Goal: Task Accomplishment & Management: Manage account settings

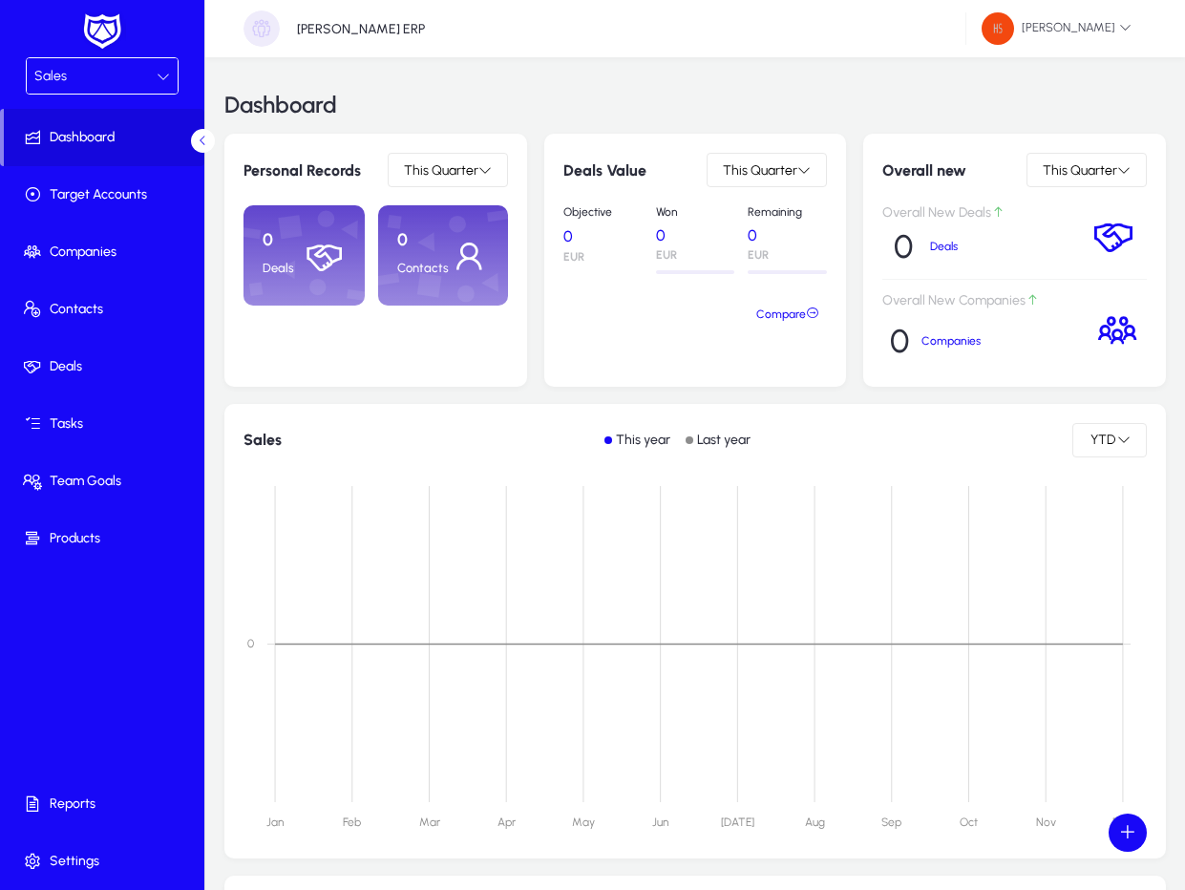
click at [96, 872] on span at bounding box center [106, 861] width 204 height 46
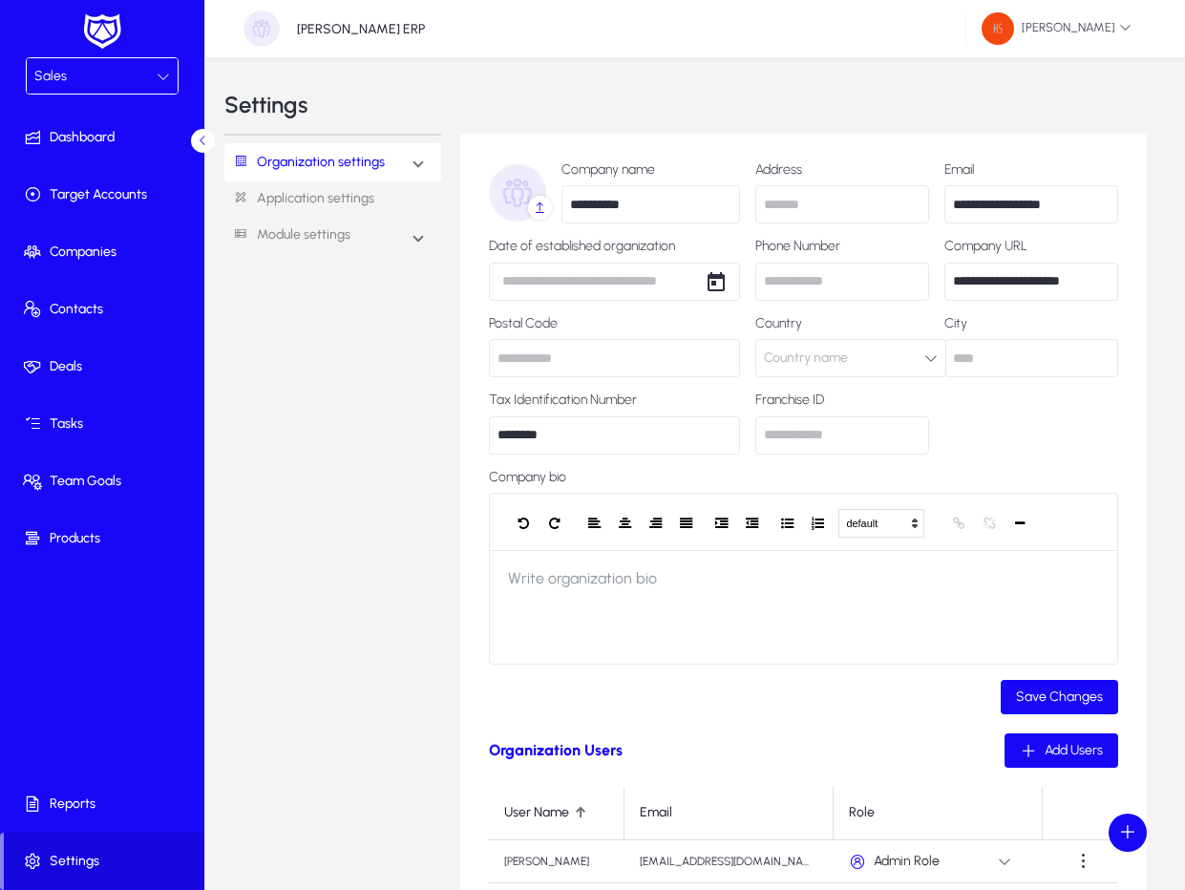
click at [415, 167] on span at bounding box center [418, 163] width 8 height 16
click at [294, 226] on link "Roles & Permissions" at bounding box center [302, 225] width 110 height 23
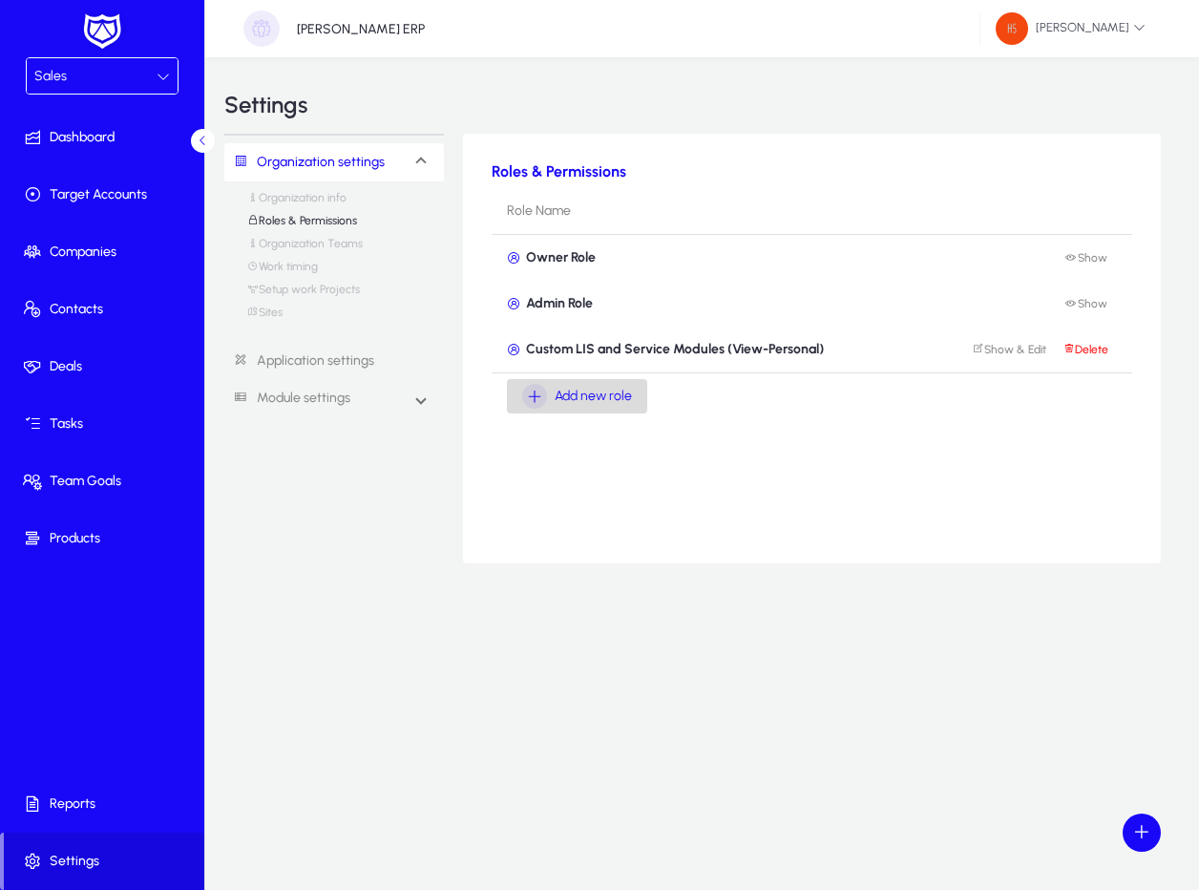
click at [588, 389] on span "Add new role" at bounding box center [593, 396] width 77 height 23
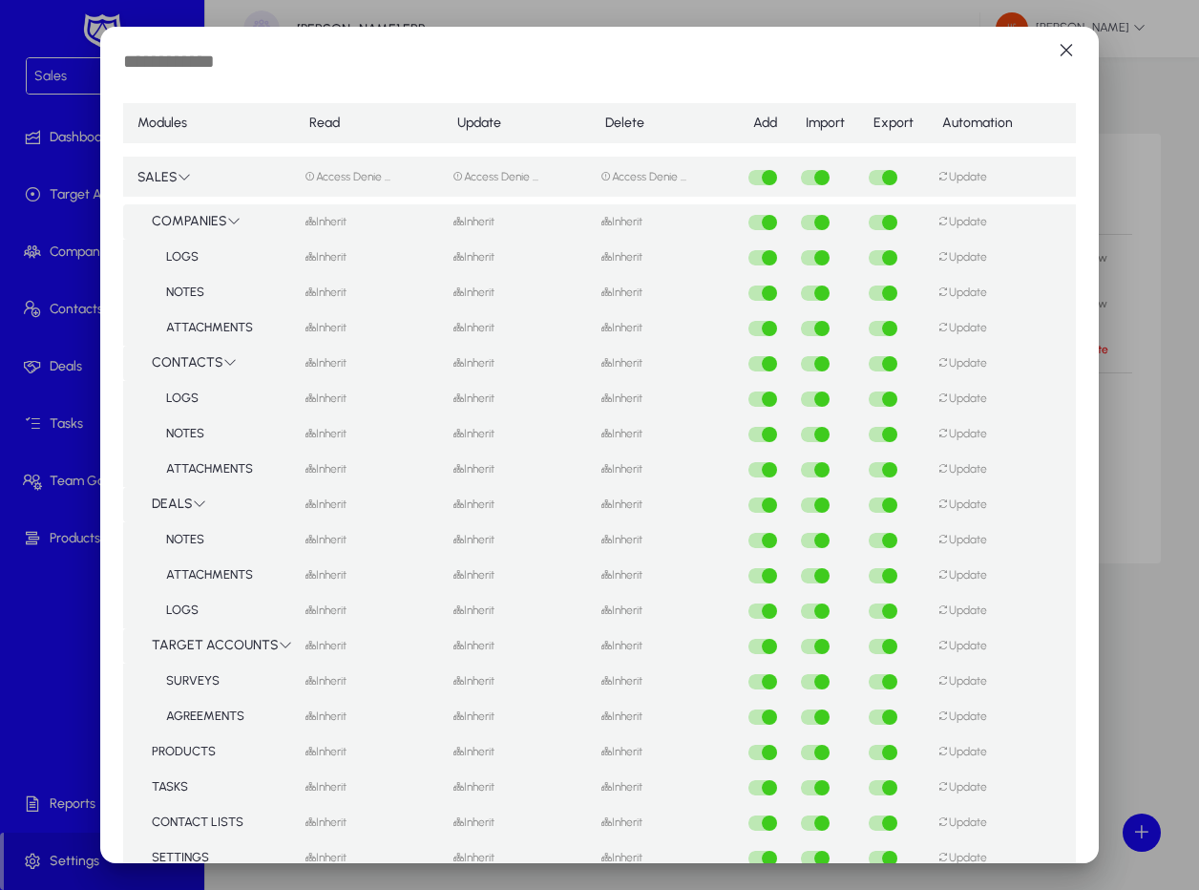
click at [230, 219] on icon at bounding box center [233, 220] width 13 height 13
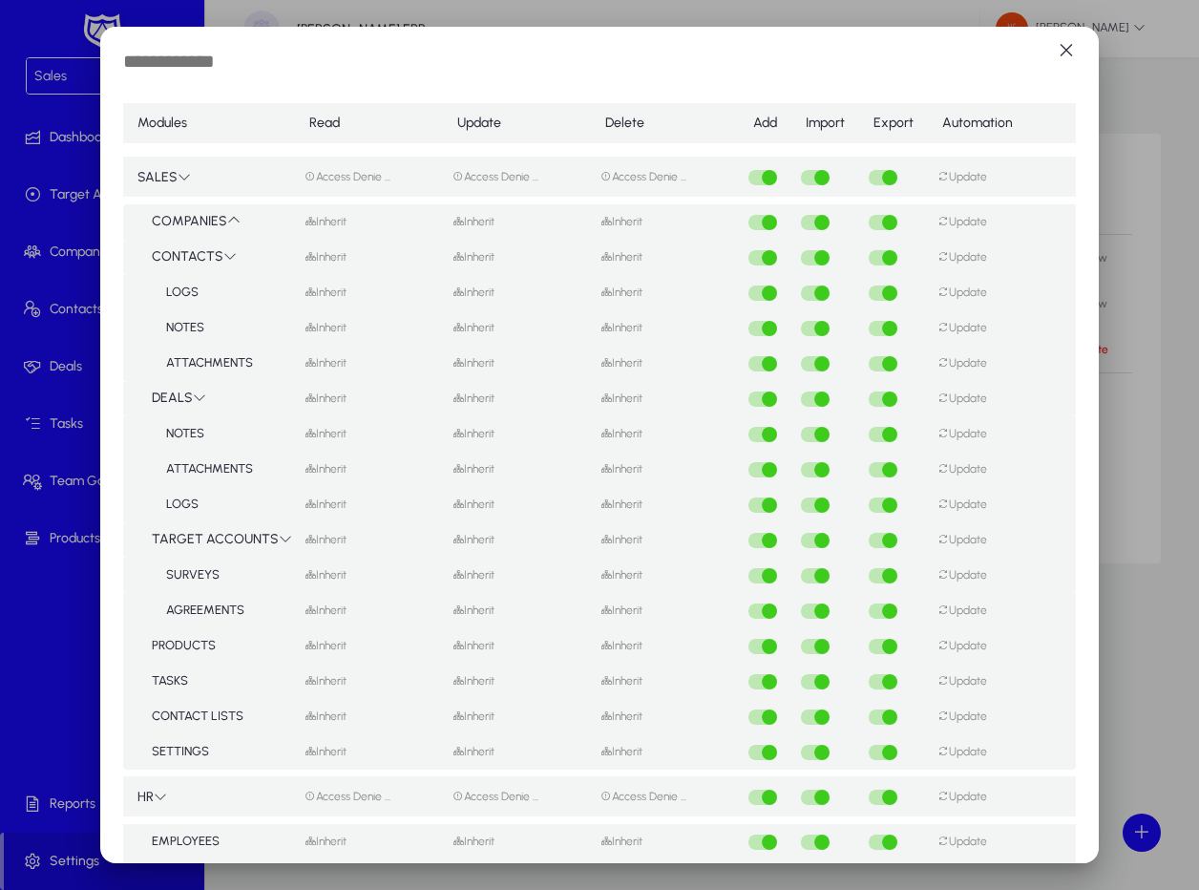
click at [230, 219] on icon at bounding box center [233, 220] width 13 height 13
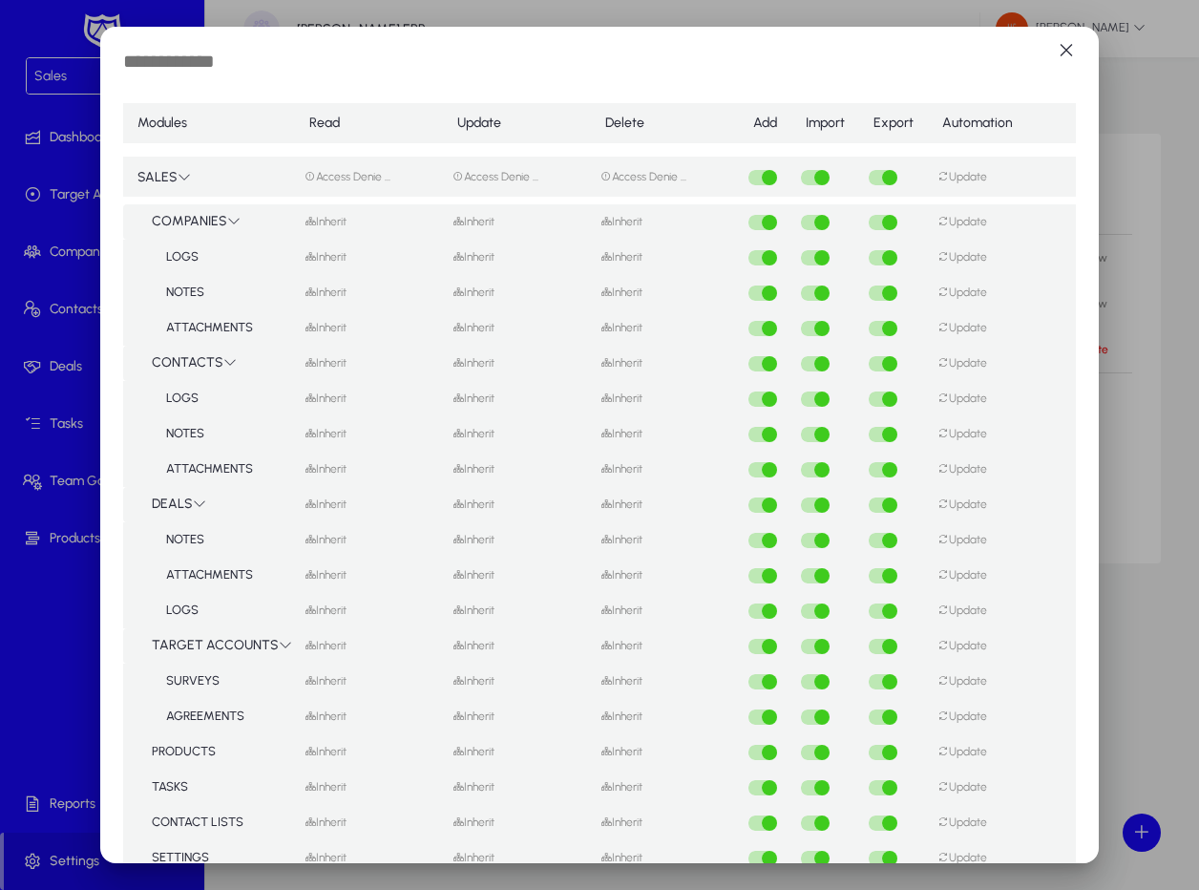
click at [230, 219] on icon at bounding box center [233, 220] width 13 height 13
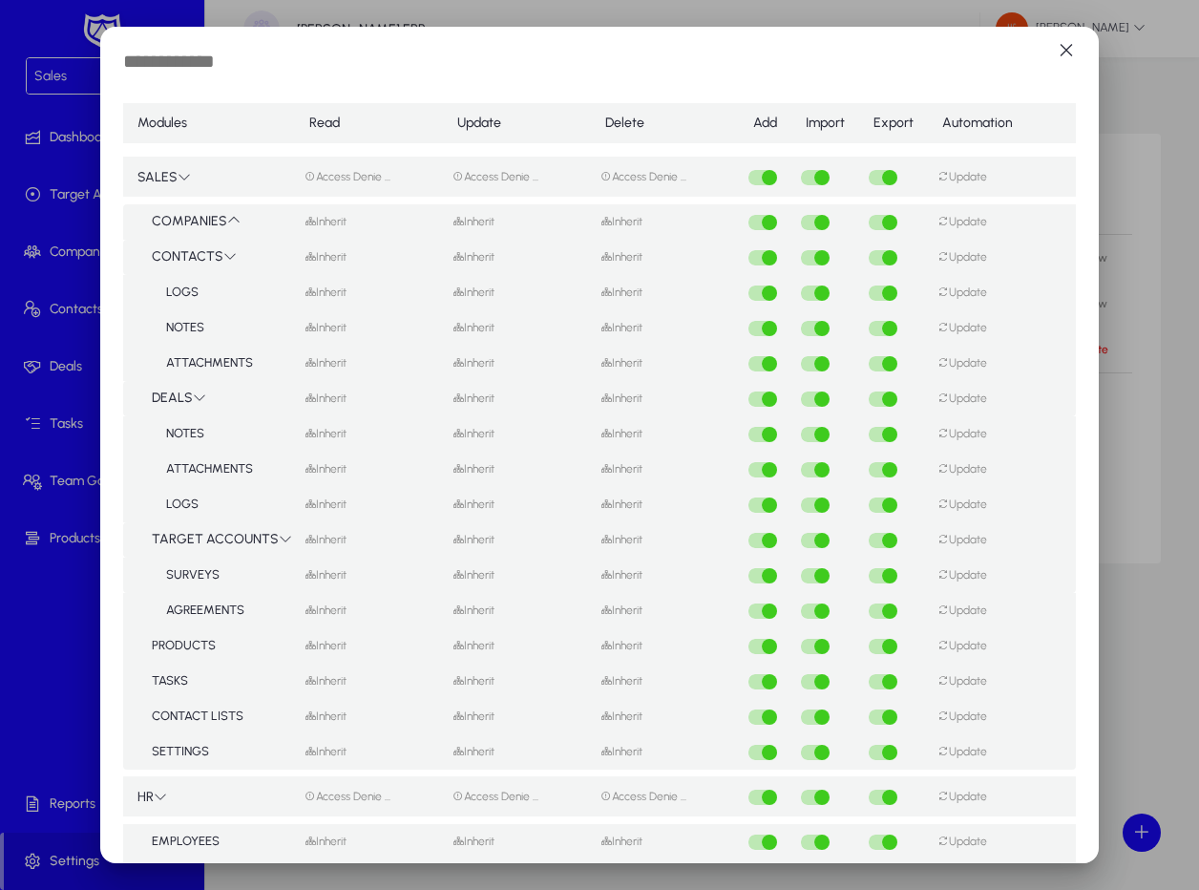
click at [230, 251] on icon at bounding box center [229, 255] width 13 height 13
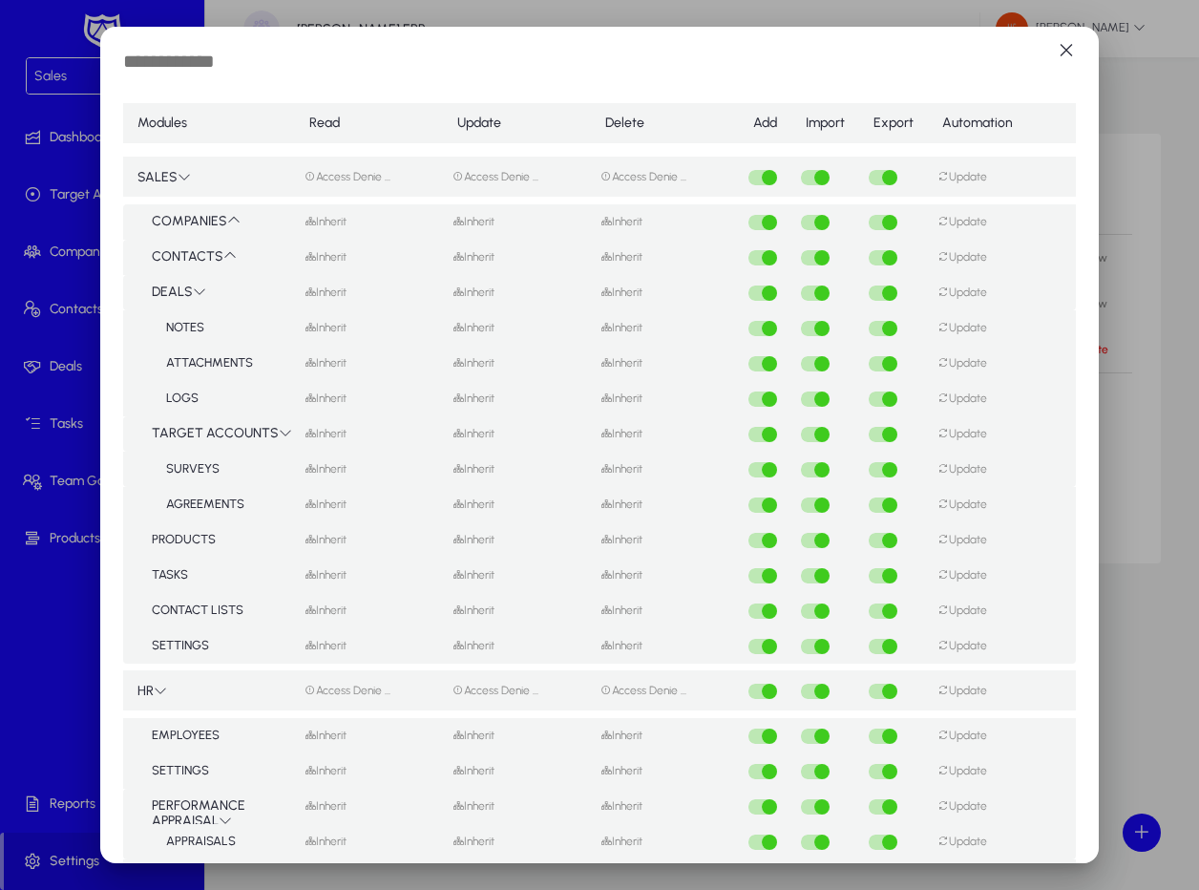
click at [168, 296] on td "DEALS" at bounding box center [209, 292] width 172 height 35
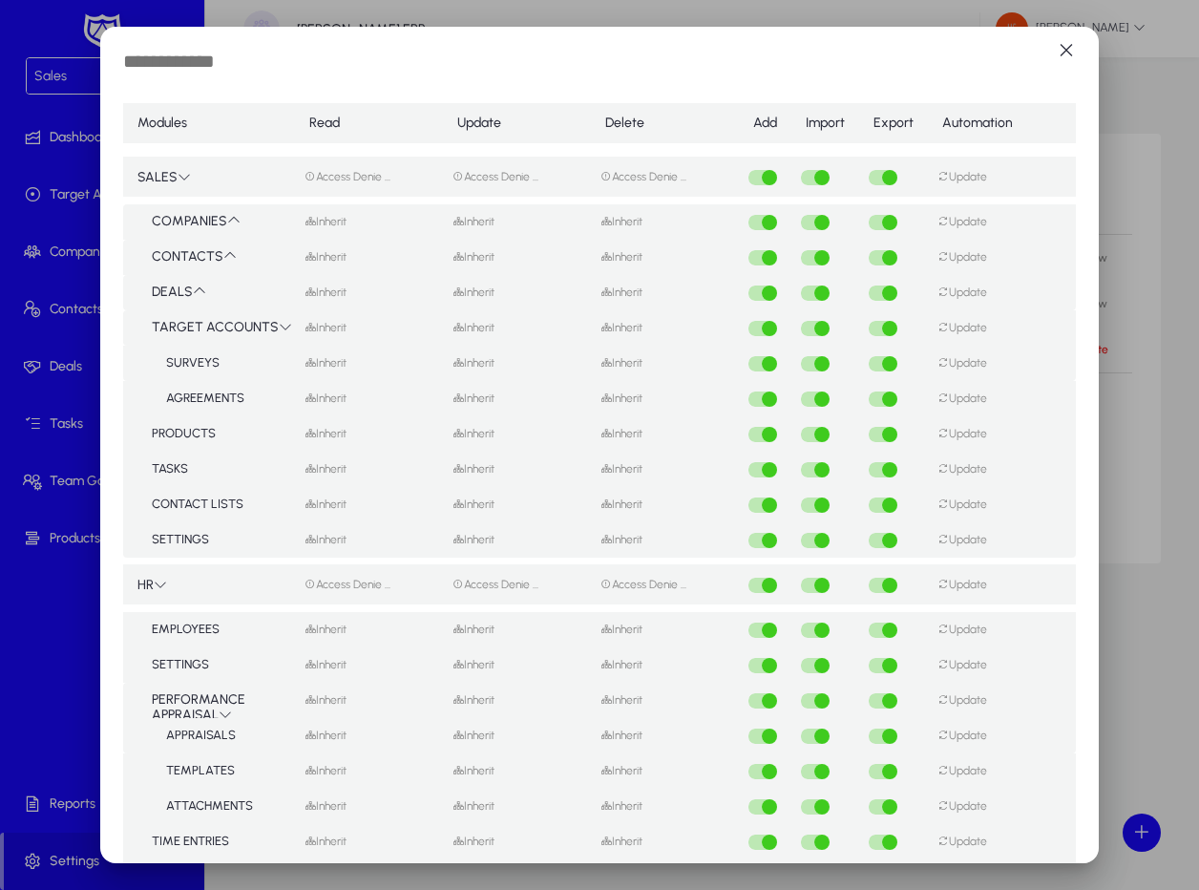
click at [206, 324] on td "TARGET ACCOUNTS" at bounding box center [209, 327] width 172 height 35
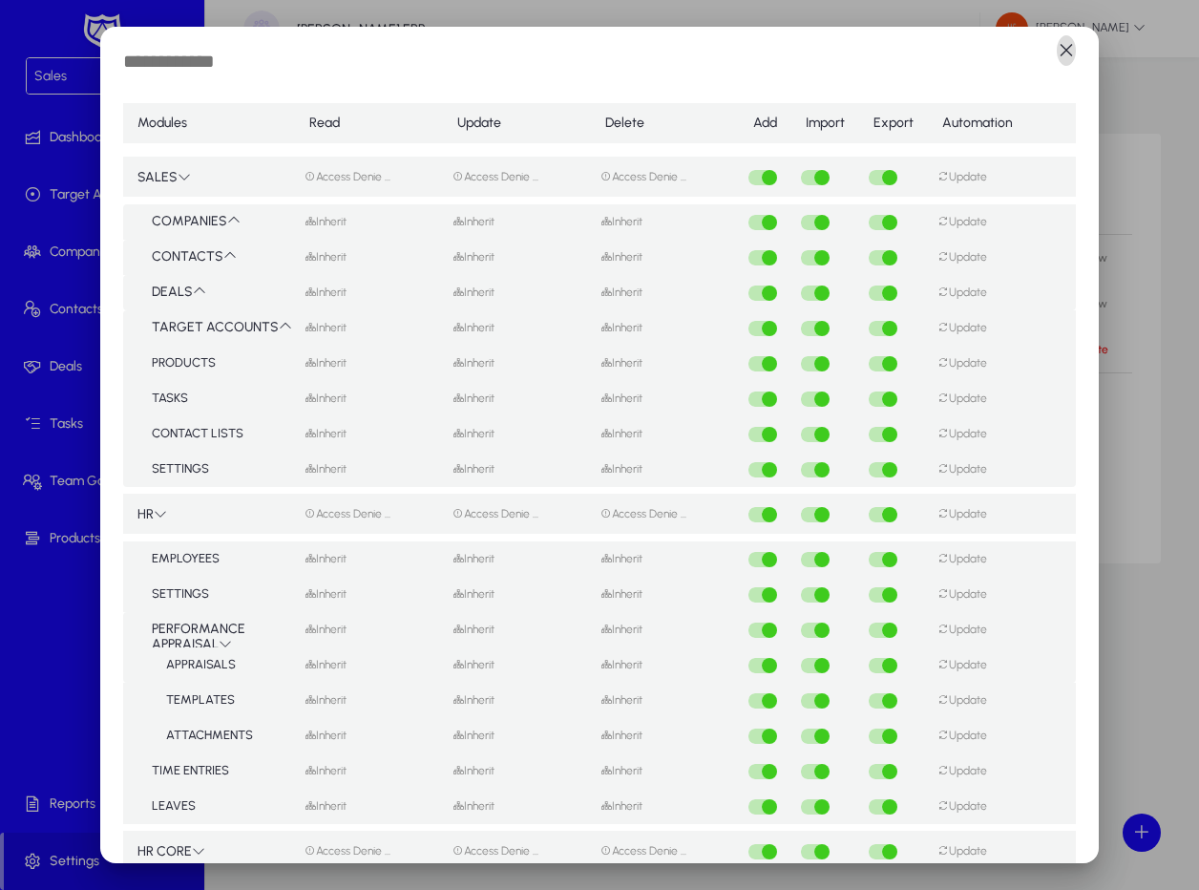
click at [1067, 46] on span "button" at bounding box center [1066, 51] width 38 height 38
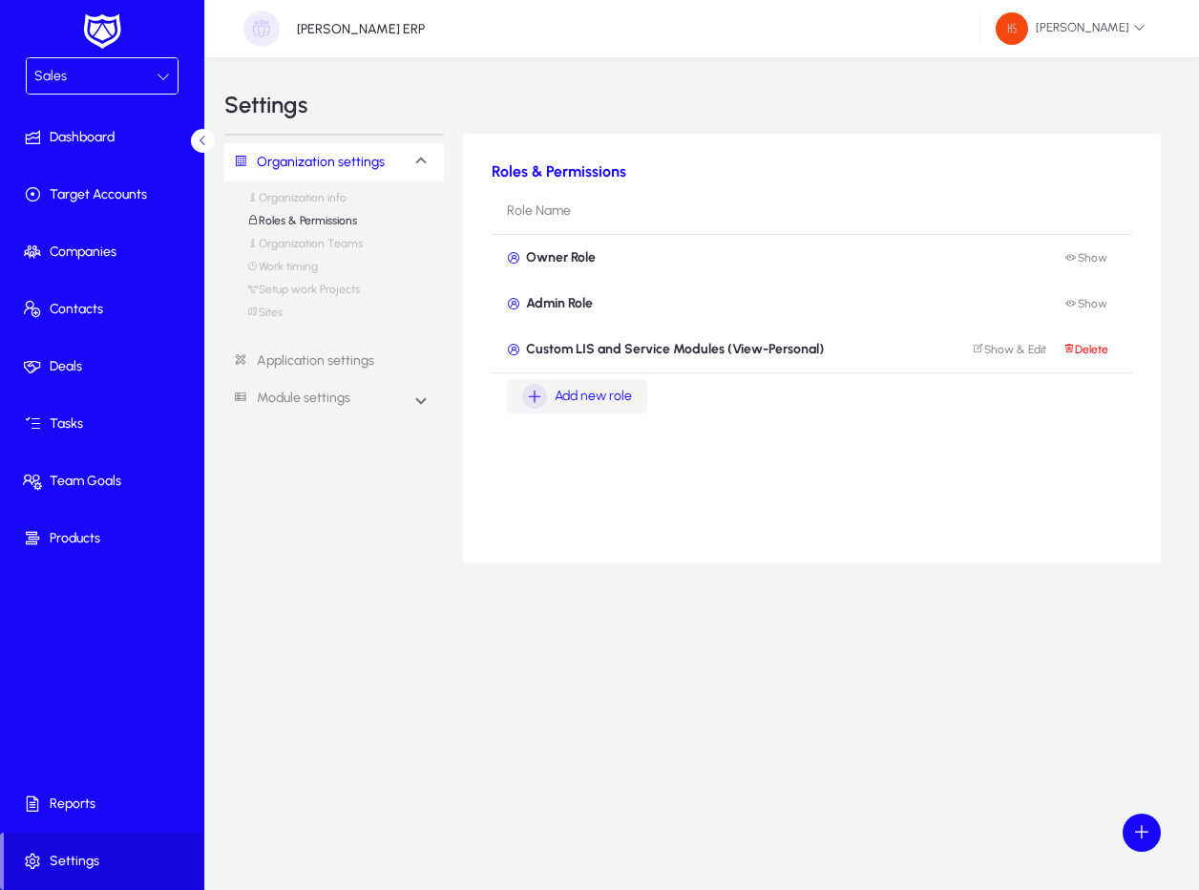
click at [618, 396] on span "Add new role" at bounding box center [593, 396] width 77 height 23
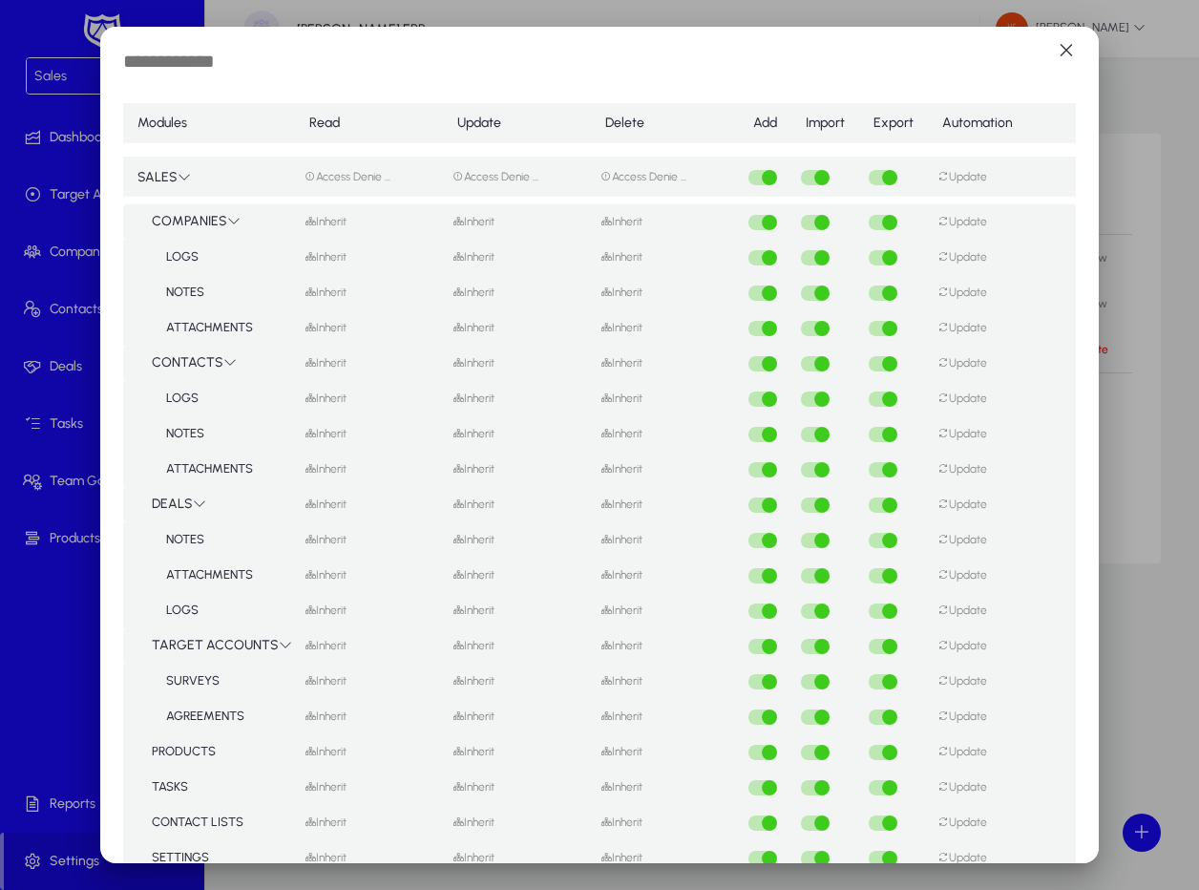
click at [163, 175] on td "SALES" at bounding box center [209, 177] width 172 height 54
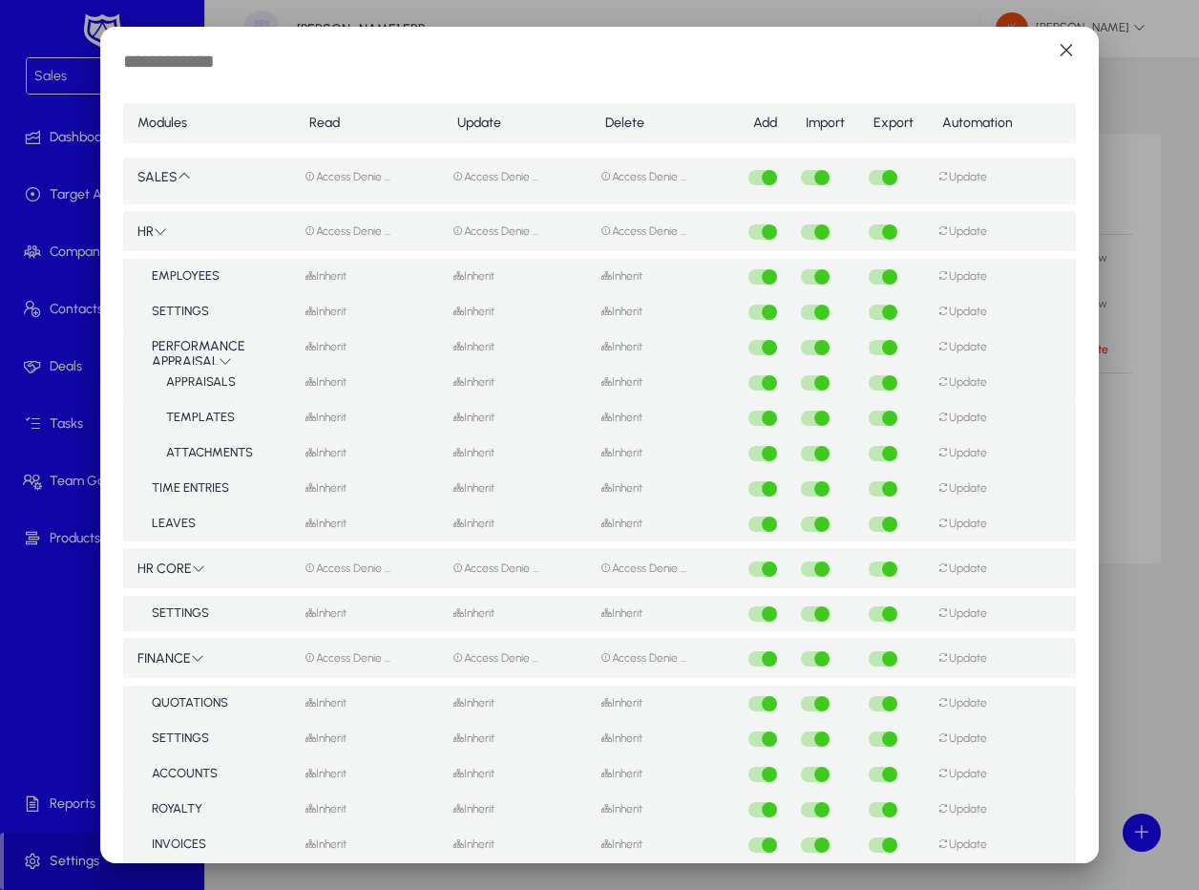
click at [160, 242] on td "HR" at bounding box center [209, 231] width 172 height 54
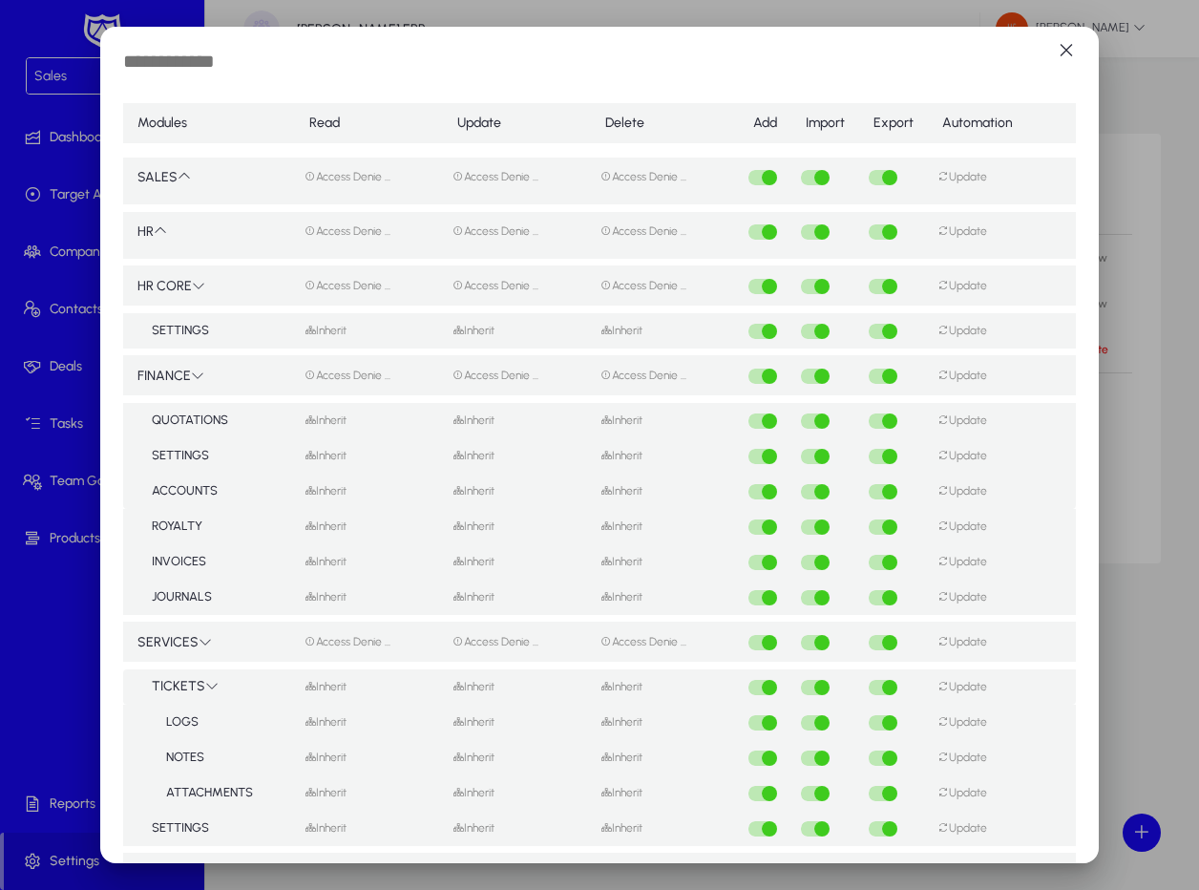
click at [192, 288] on icon at bounding box center [198, 285] width 13 height 13
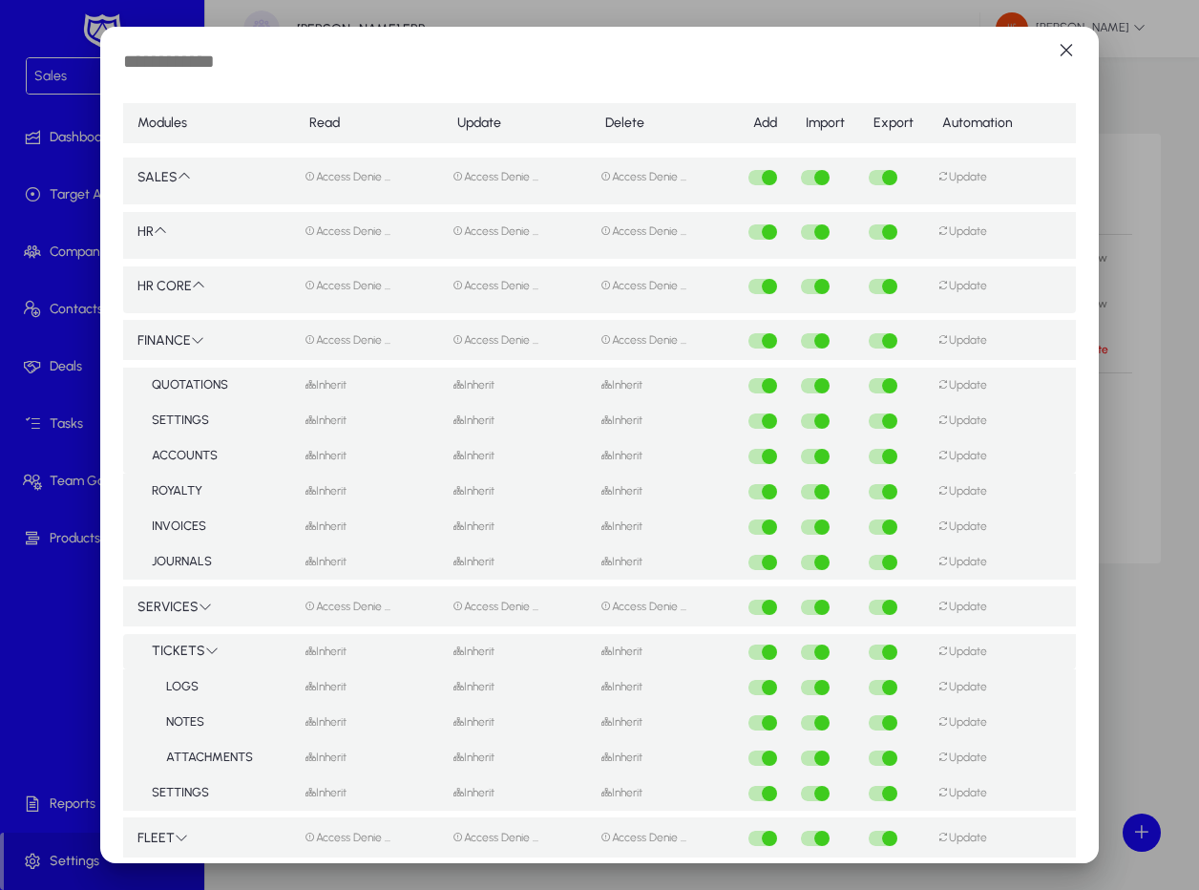
click at [190, 327] on td "FINANCE" at bounding box center [209, 340] width 172 height 54
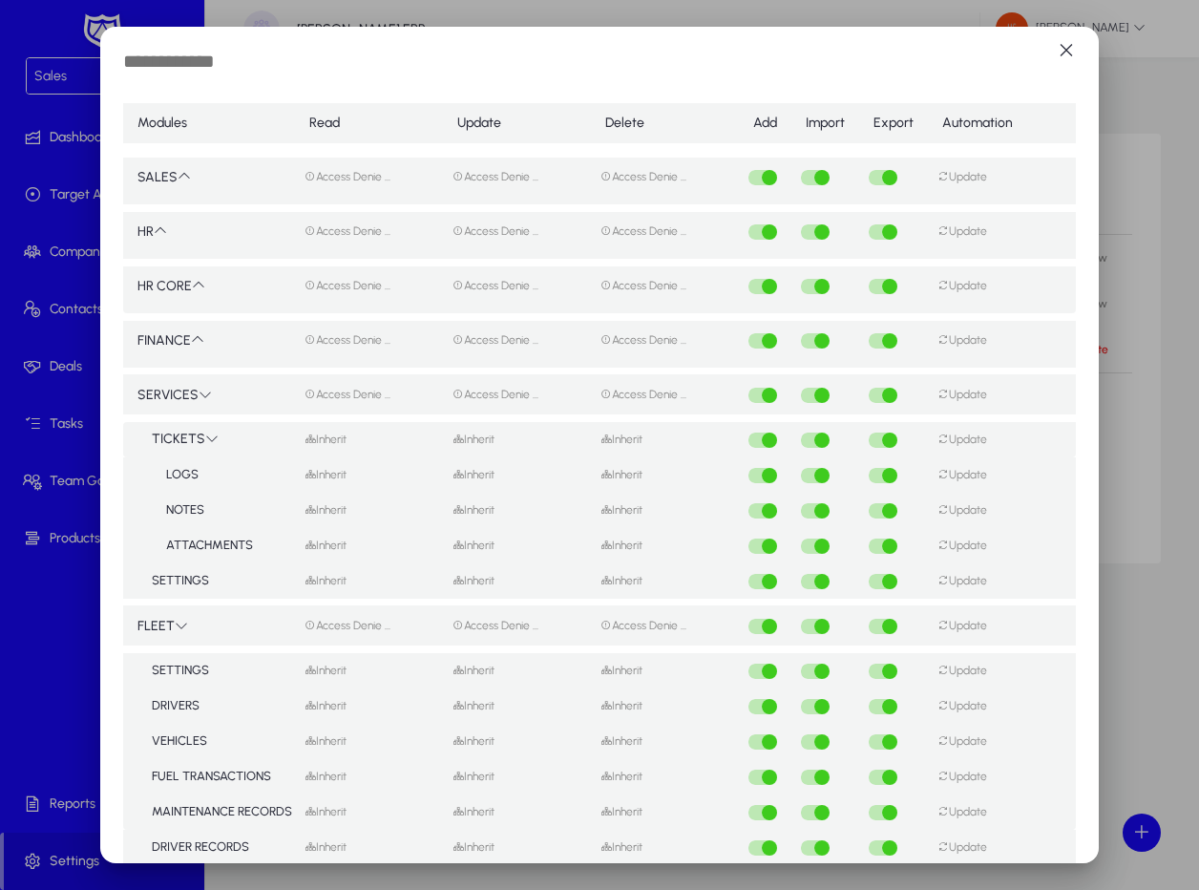
click at [183, 390] on td "SERVICES" at bounding box center [209, 395] width 172 height 54
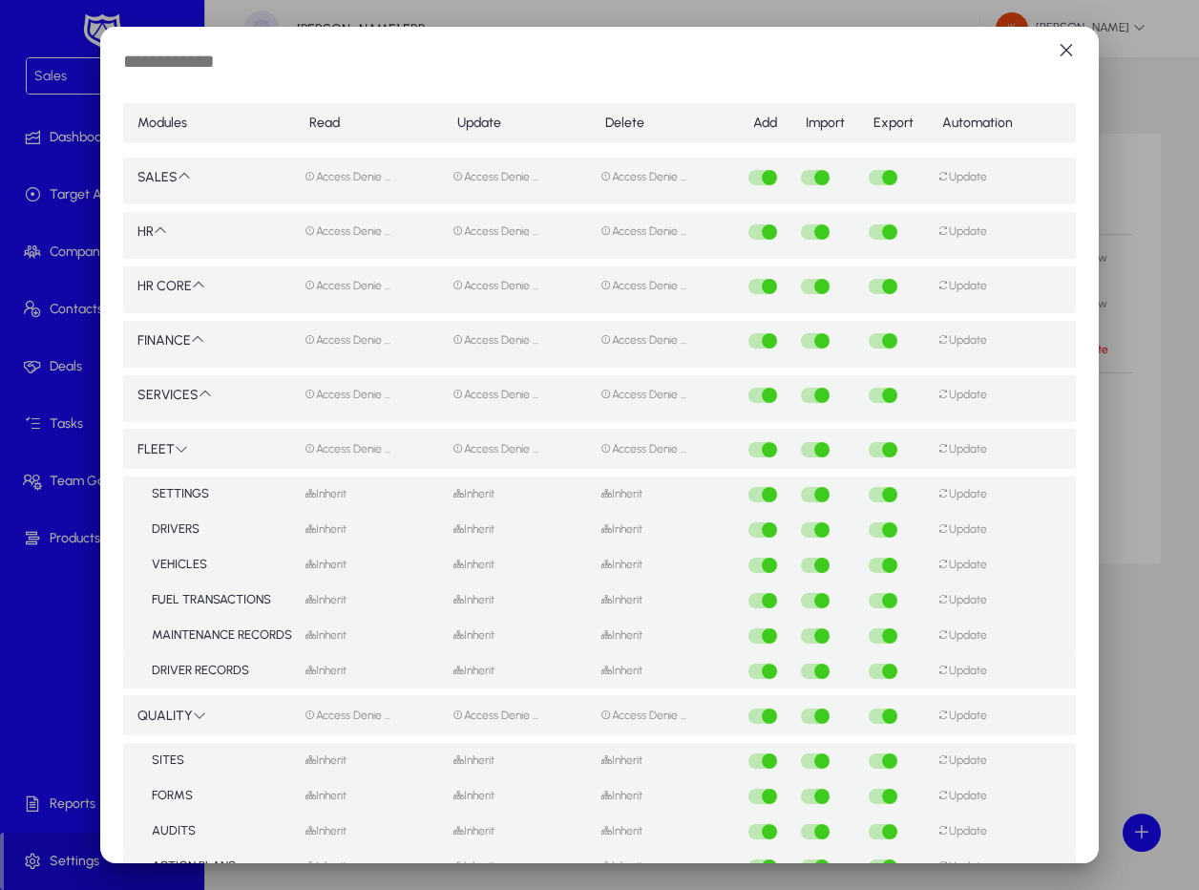
click at [177, 437] on td "FLEET" at bounding box center [209, 449] width 172 height 54
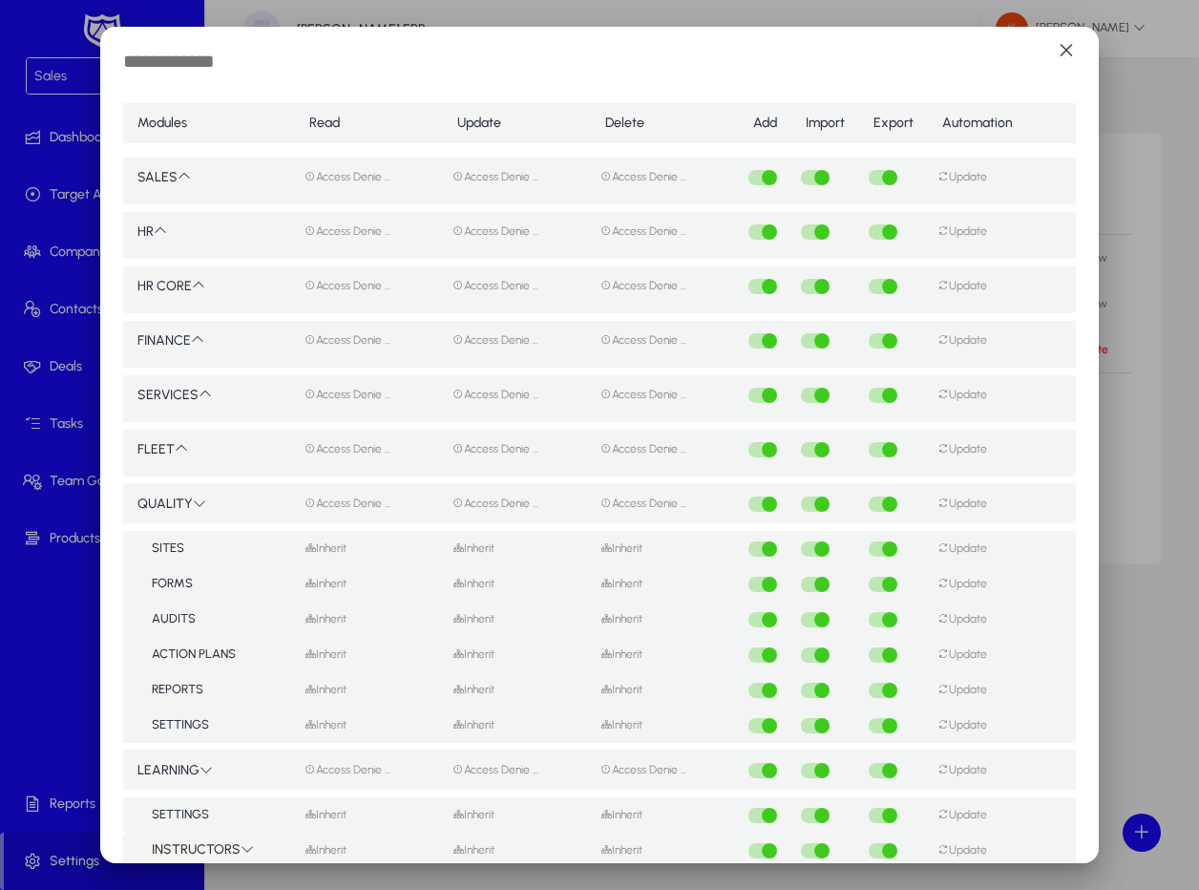
click at [182, 496] on td "QUALITY" at bounding box center [209, 503] width 172 height 54
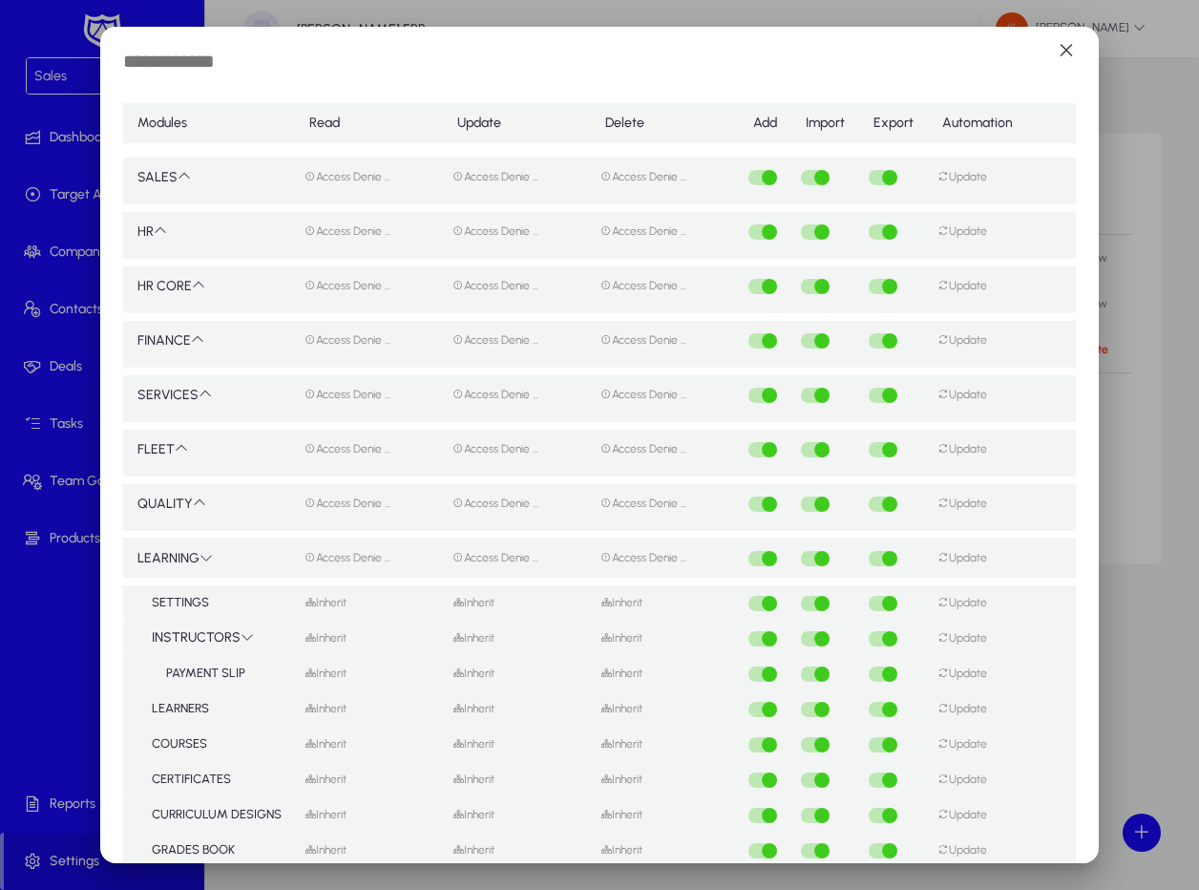
click at [168, 545] on td "LEARNING" at bounding box center [209, 558] width 172 height 54
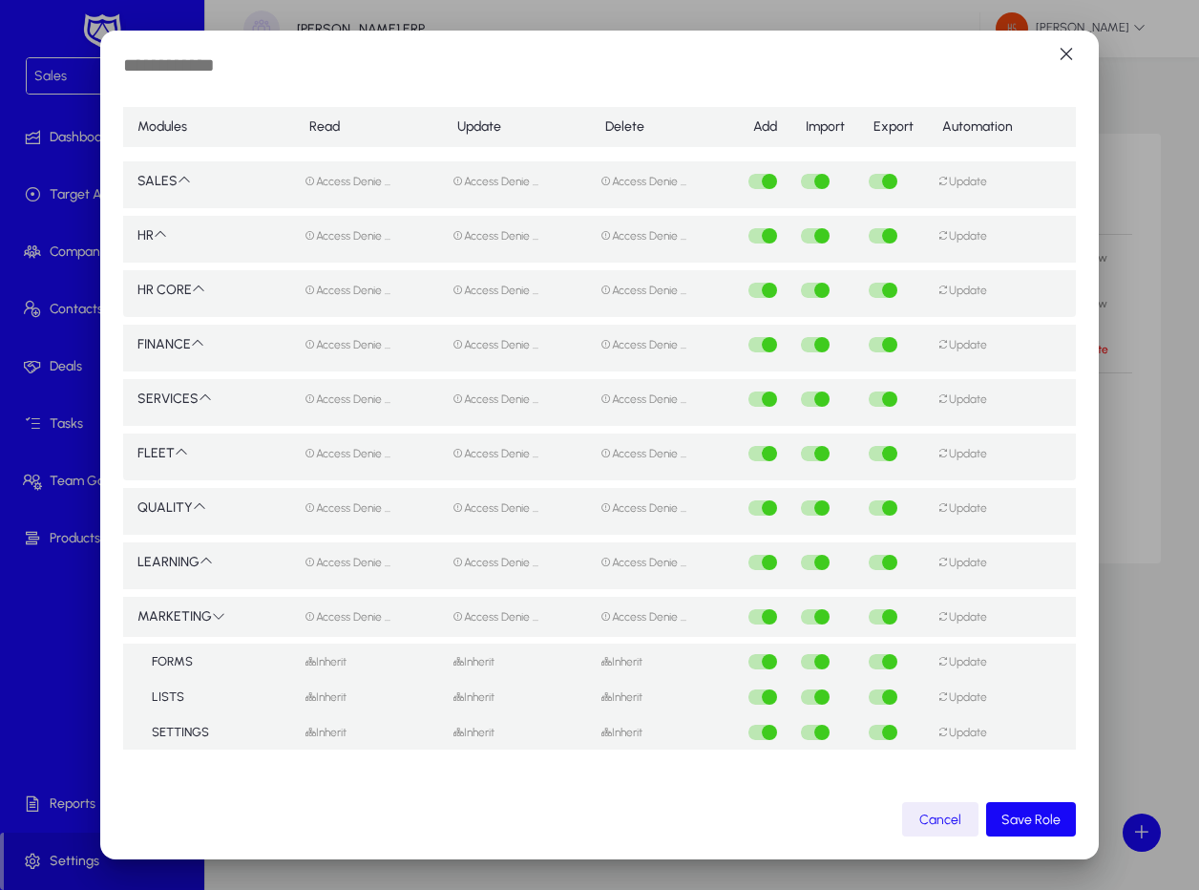
click at [182, 609] on td "MARKETING" at bounding box center [209, 616] width 172 height 54
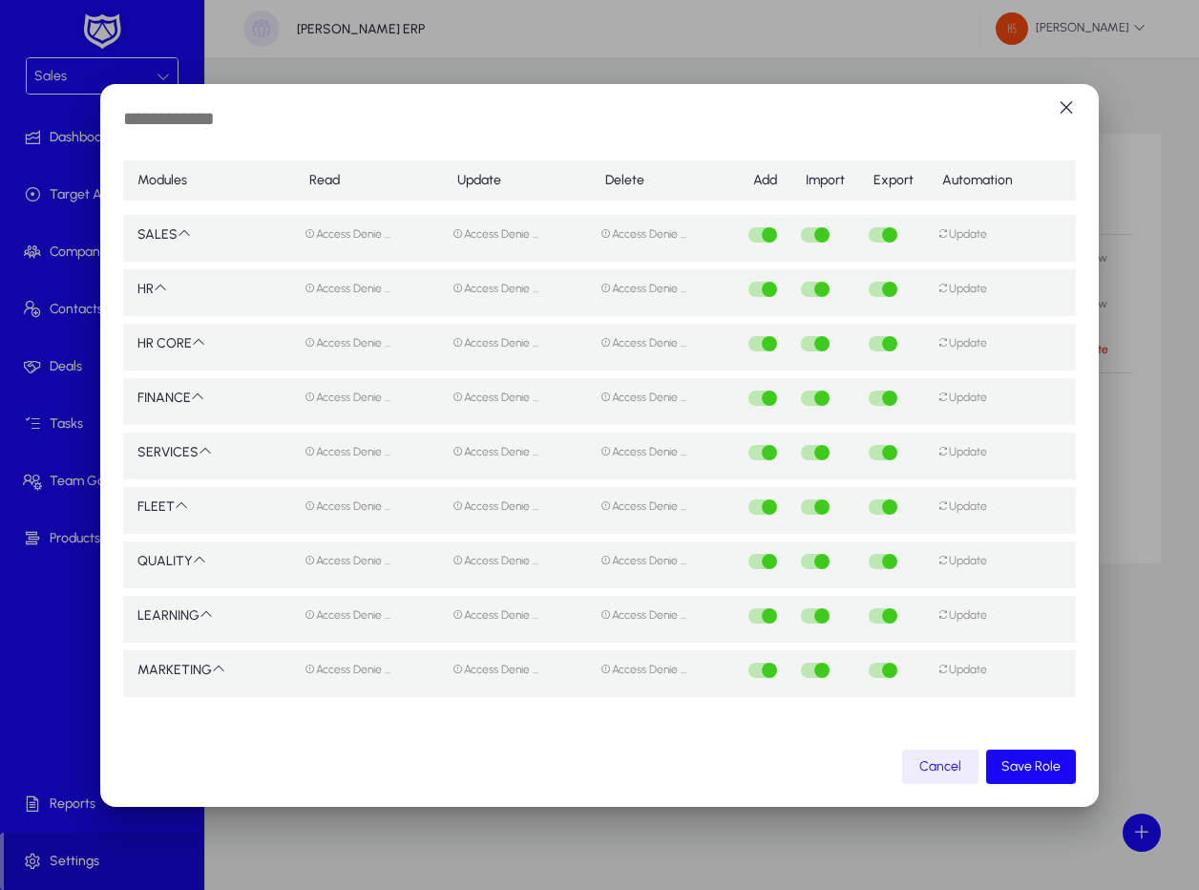
click at [164, 231] on td "SALES" at bounding box center [209, 234] width 172 height 54
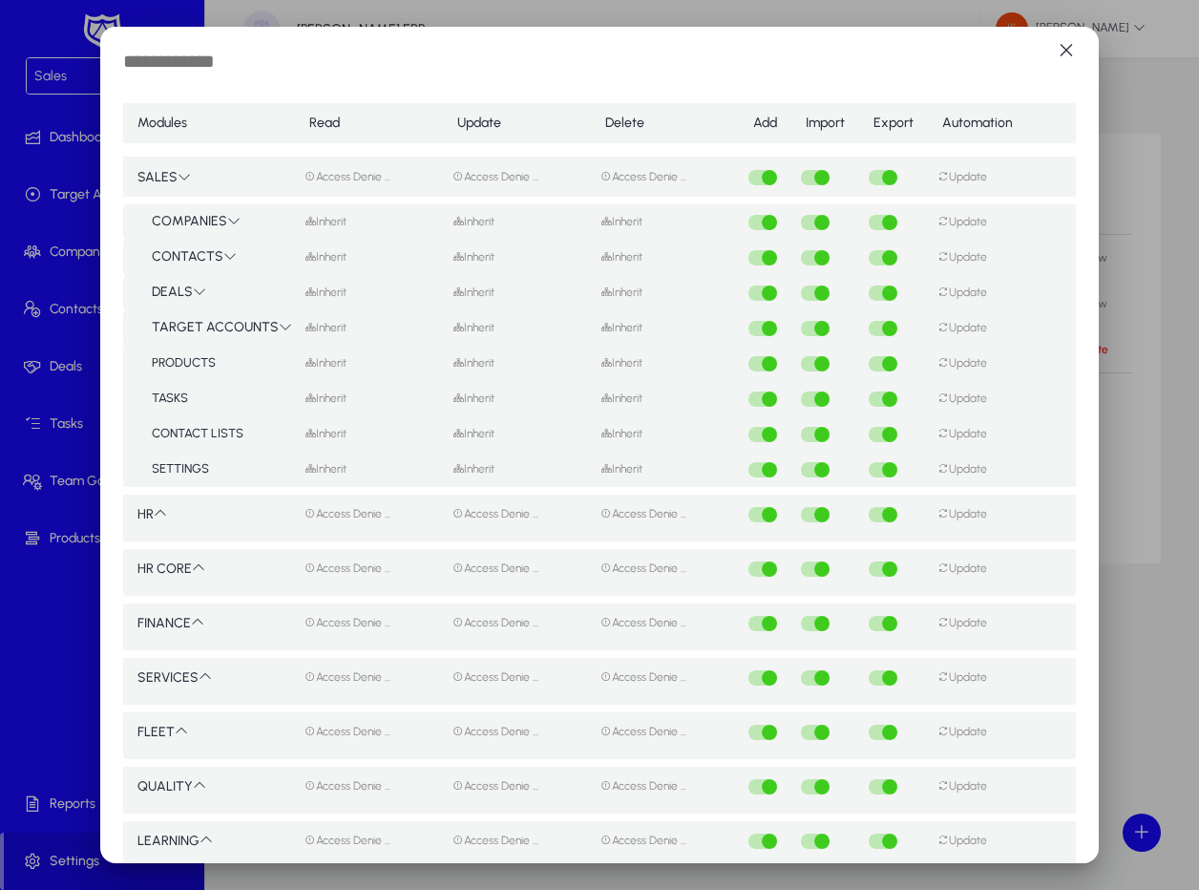
click at [317, 286] on mat-select-trigger "Inherit" at bounding box center [326, 291] width 42 height 13
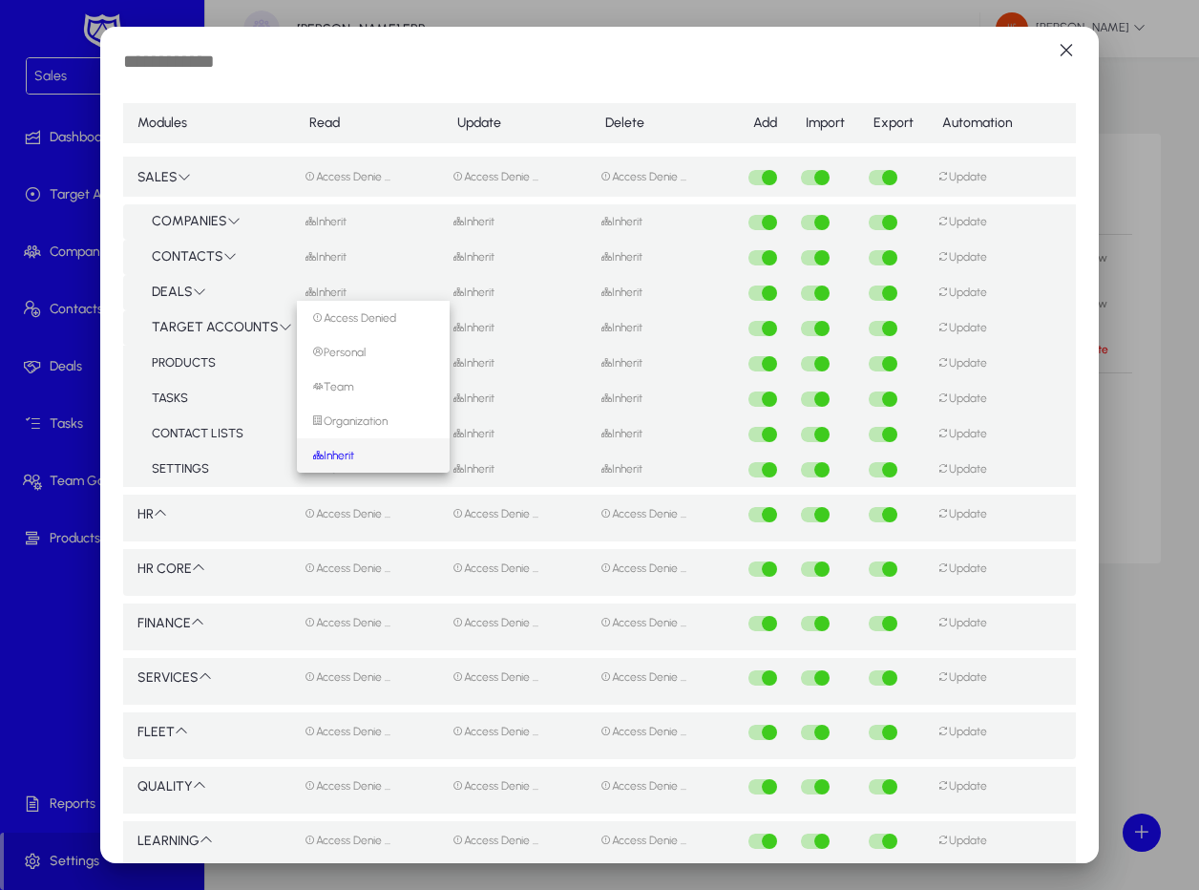
click at [1076, 50] on div at bounding box center [599, 445] width 1199 height 890
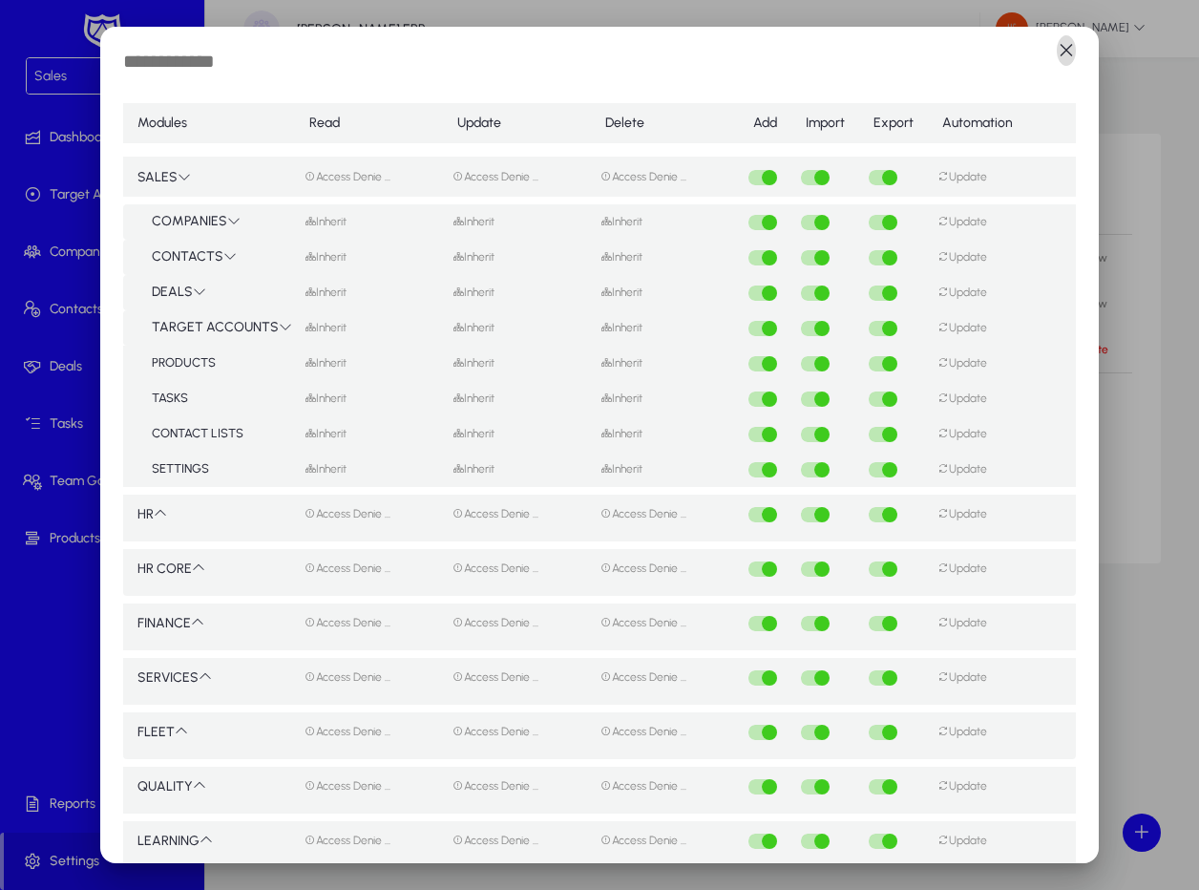
click at [1047, 51] on span "button" at bounding box center [1066, 51] width 38 height 38
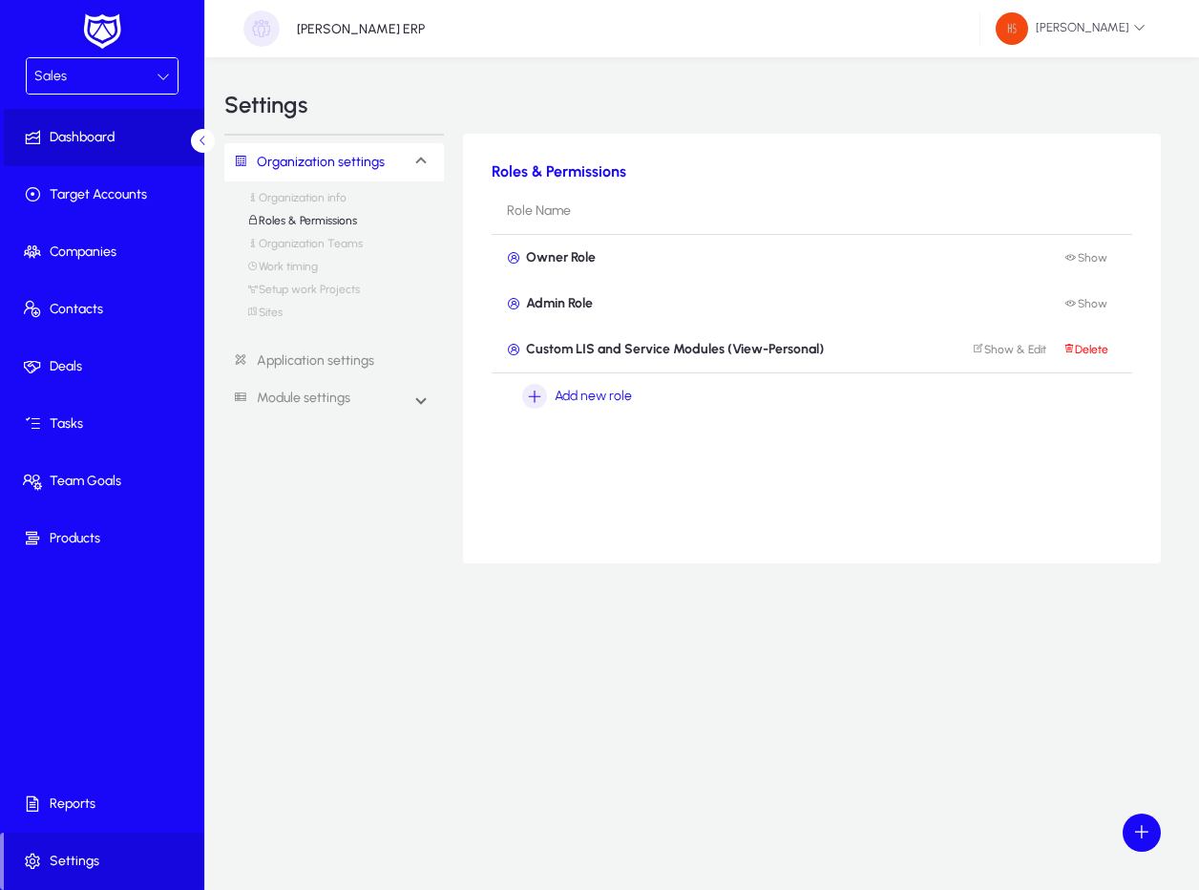
click at [124, 156] on span at bounding box center [106, 138] width 204 height 46
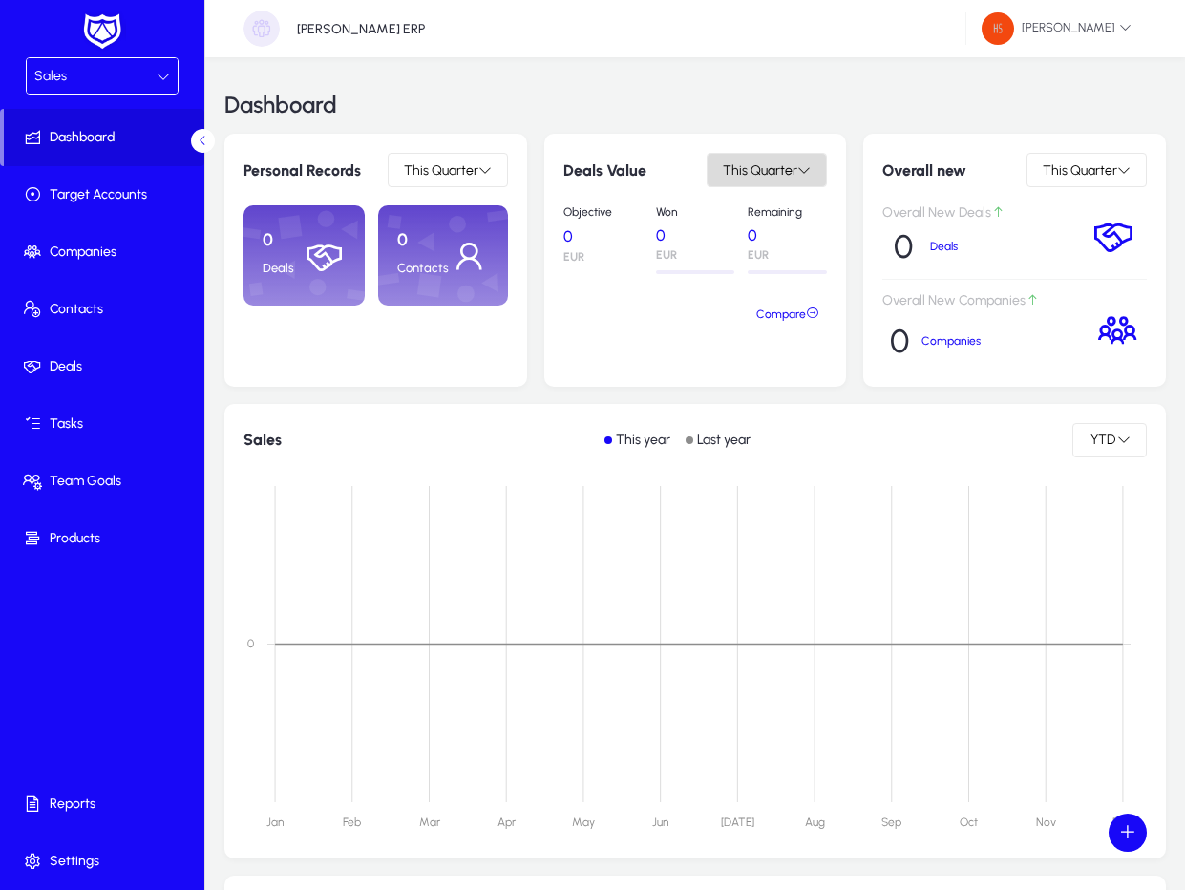
click at [776, 169] on span "This Quarter" at bounding box center [760, 170] width 74 height 16
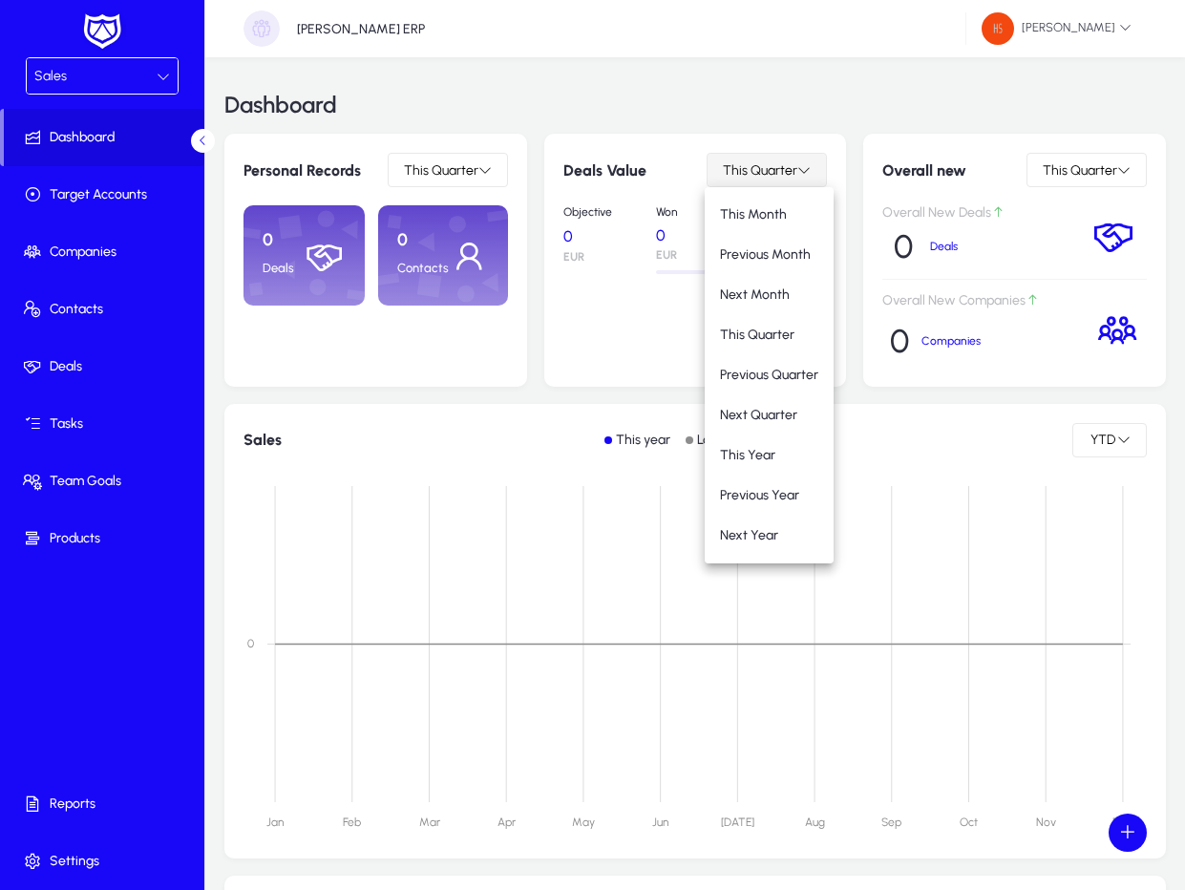
click at [776, 169] on div at bounding box center [592, 445] width 1185 height 890
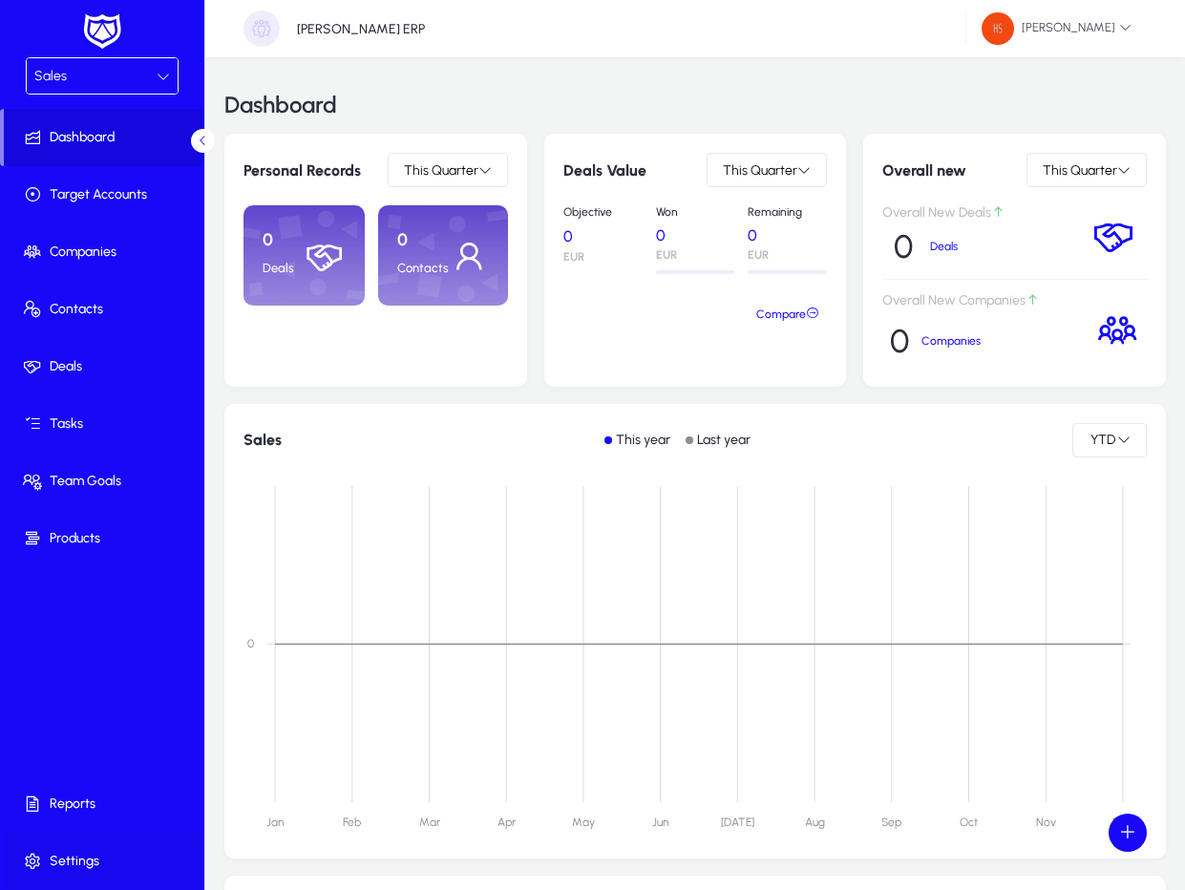
click at [76, 862] on span "Settings" at bounding box center [106, 861] width 204 height 19
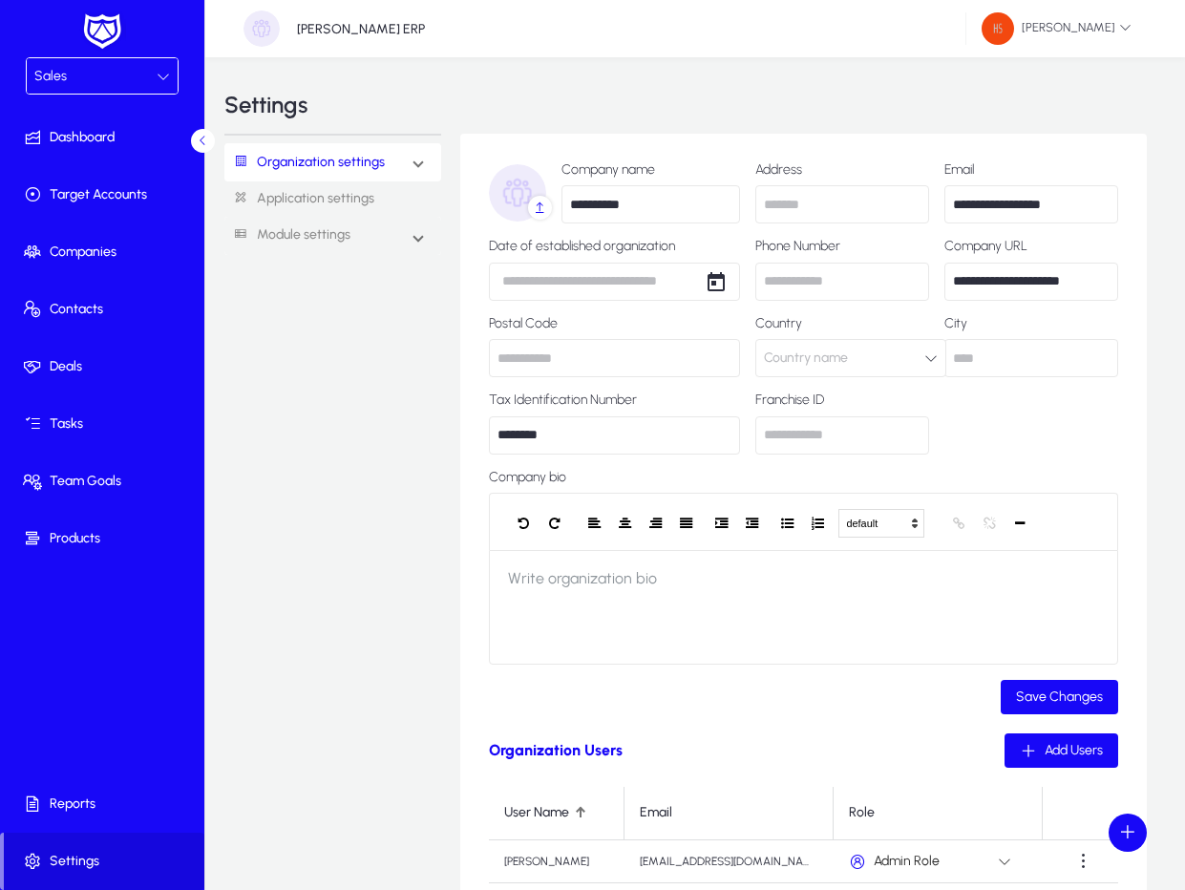
click at [408, 157] on mat-expansion-panel-header "Organization settings" at bounding box center [332, 162] width 217 height 38
click at [336, 221] on link "Roles & Permissions" at bounding box center [302, 225] width 110 height 23
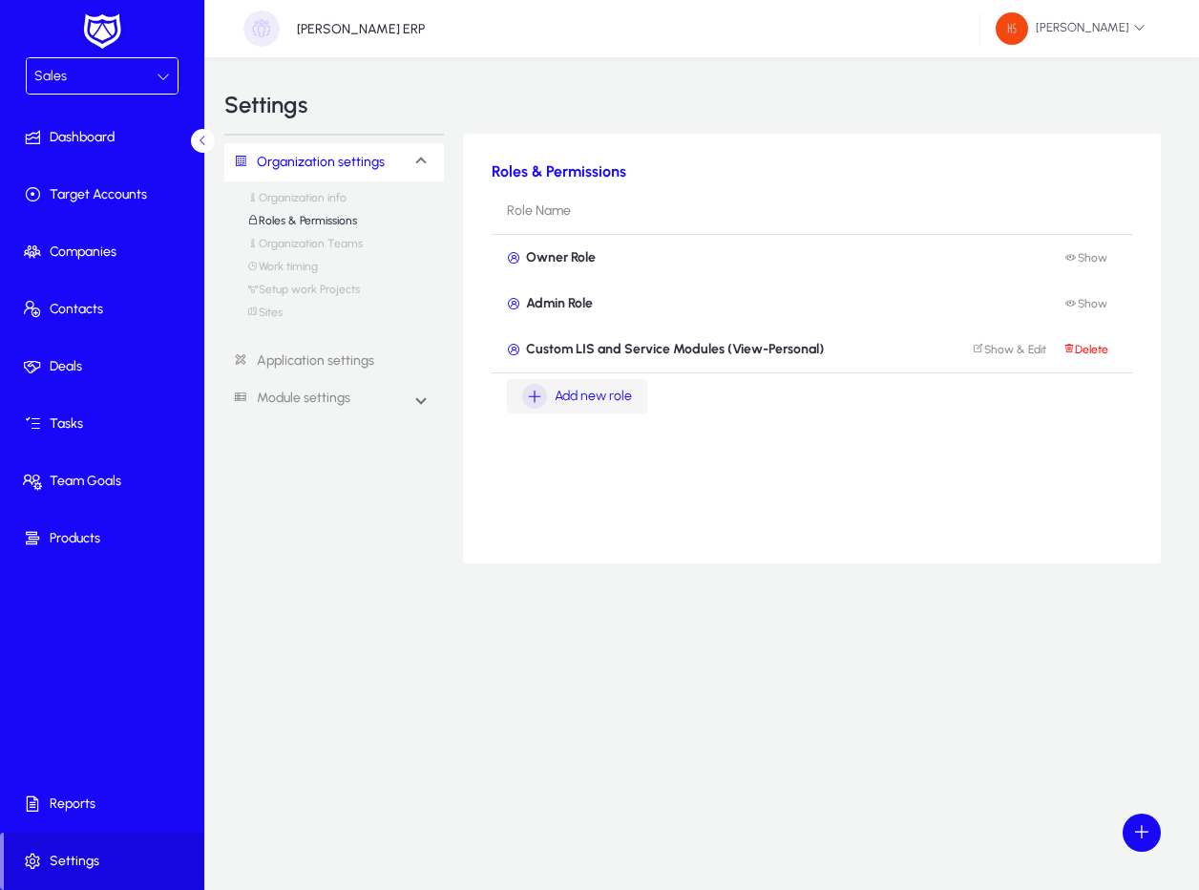
click at [538, 392] on icon "button" at bounding box center [534, 396] width 25 height 25
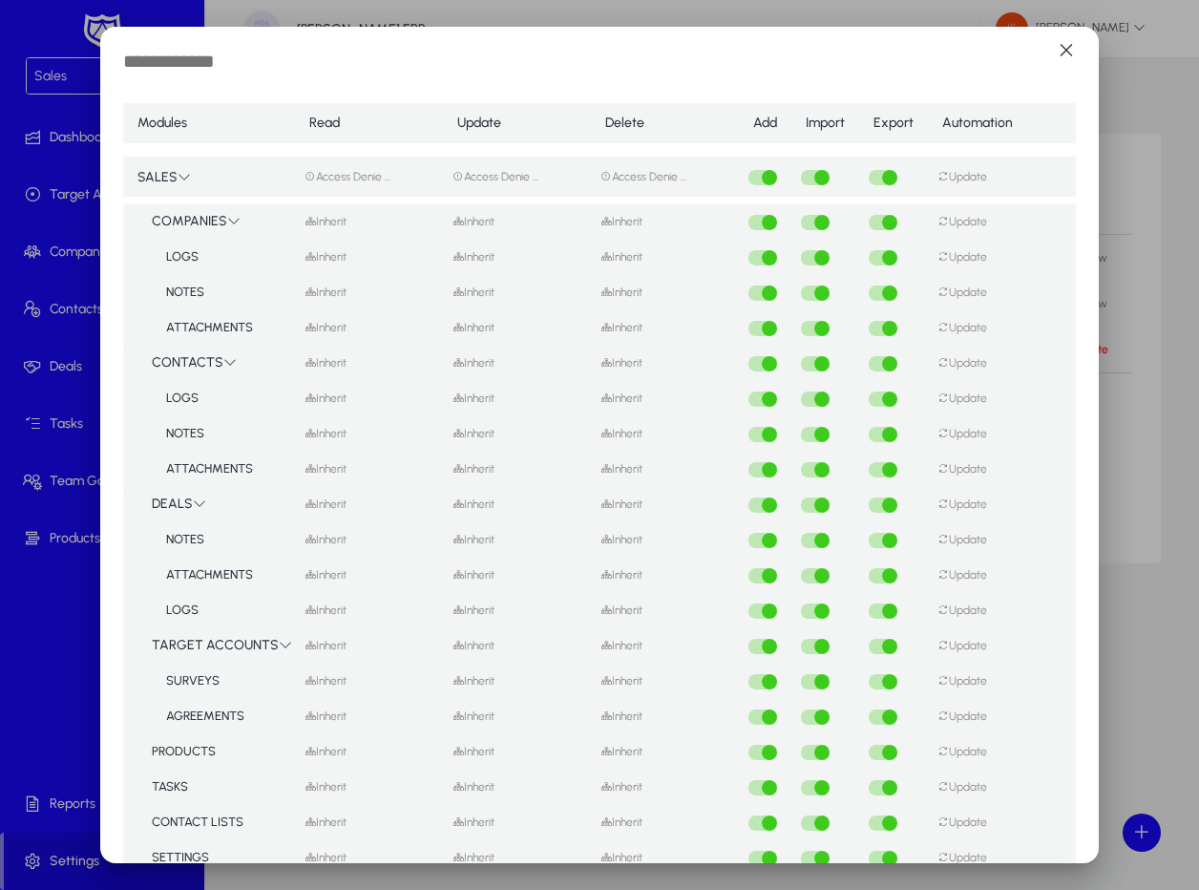
click at [226, 363] on icon at bounding box center [229, 361] width 13 height 13
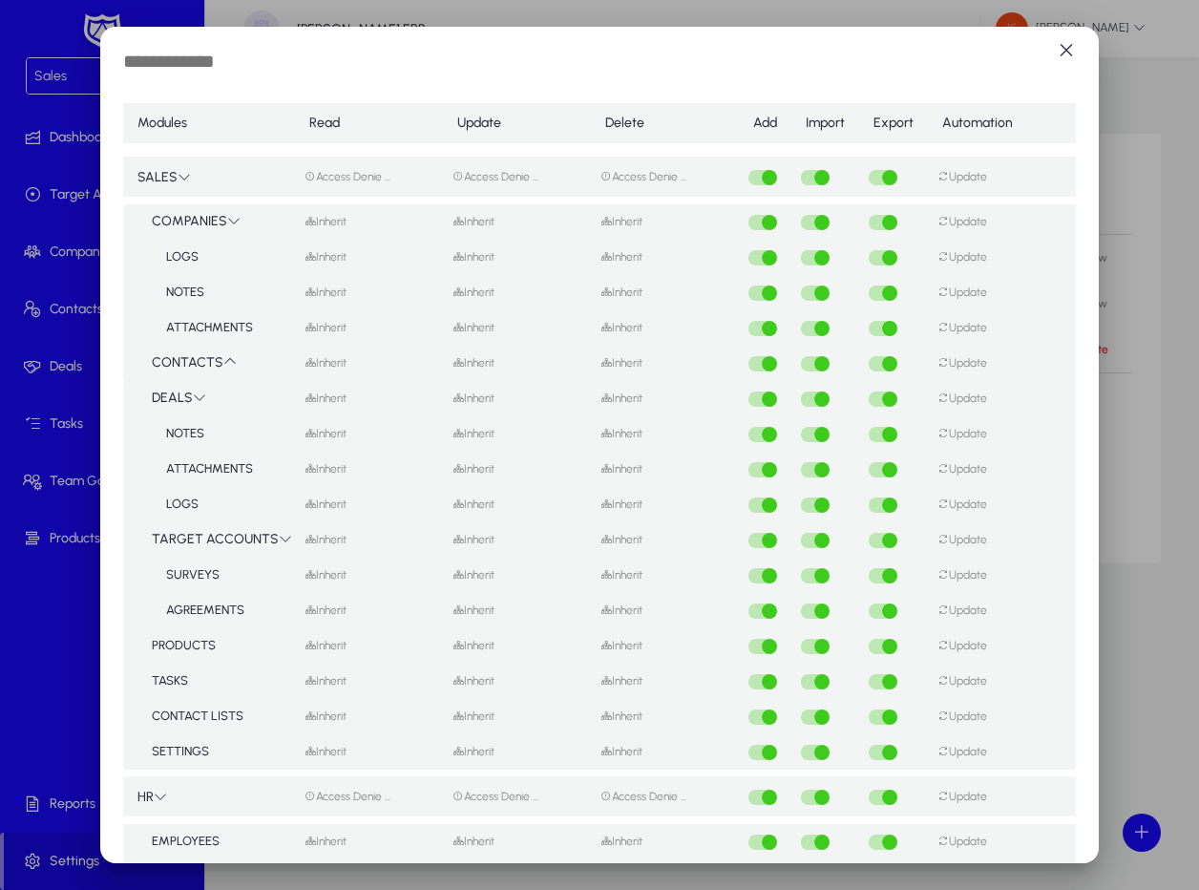
click at [184, 401] on td "DEALS" at bounding box center [209, 398] width 172 height 35
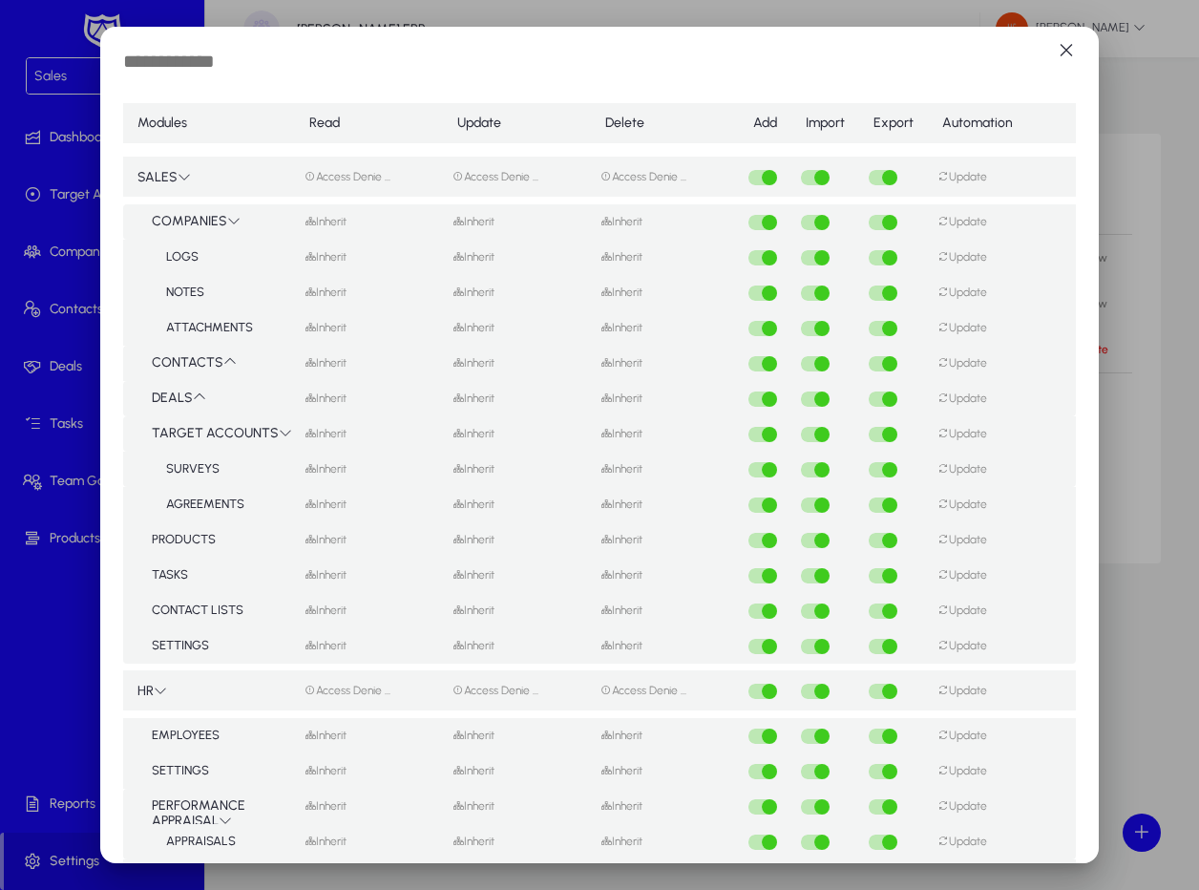
click at [53, 52] on div at bounding box center [599, 445] width 1199 height 890
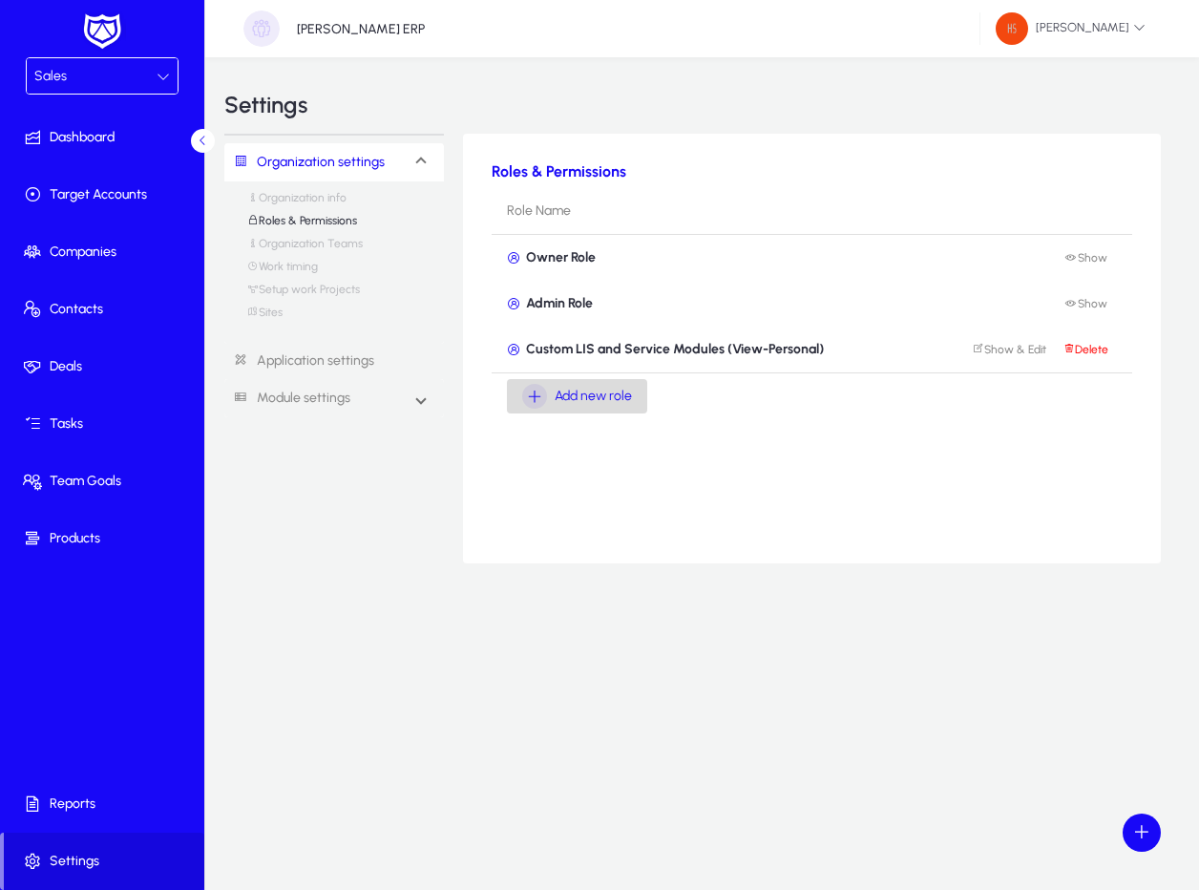
click at [622, 384] on div "Add new role" at bounding box center [577, 396] width 110 height 25
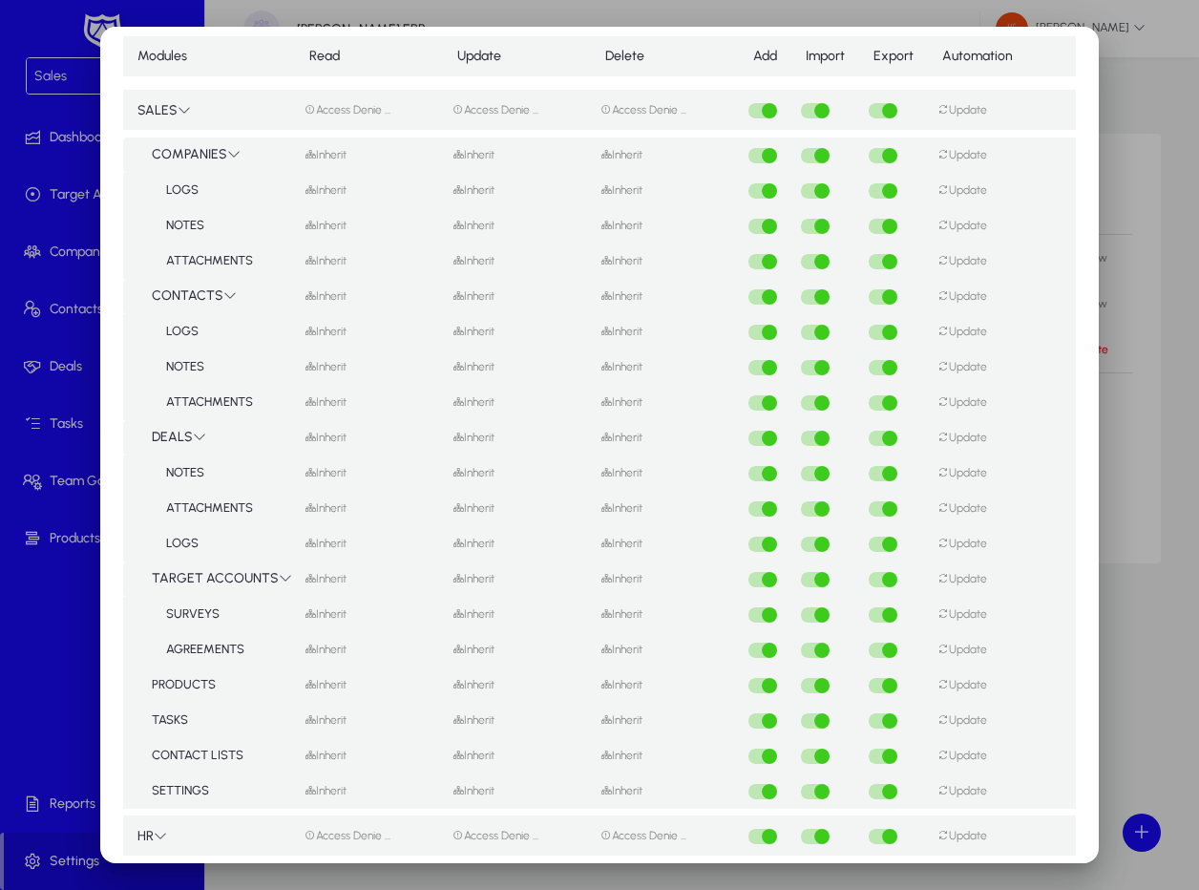
scroll to position [64, 0]
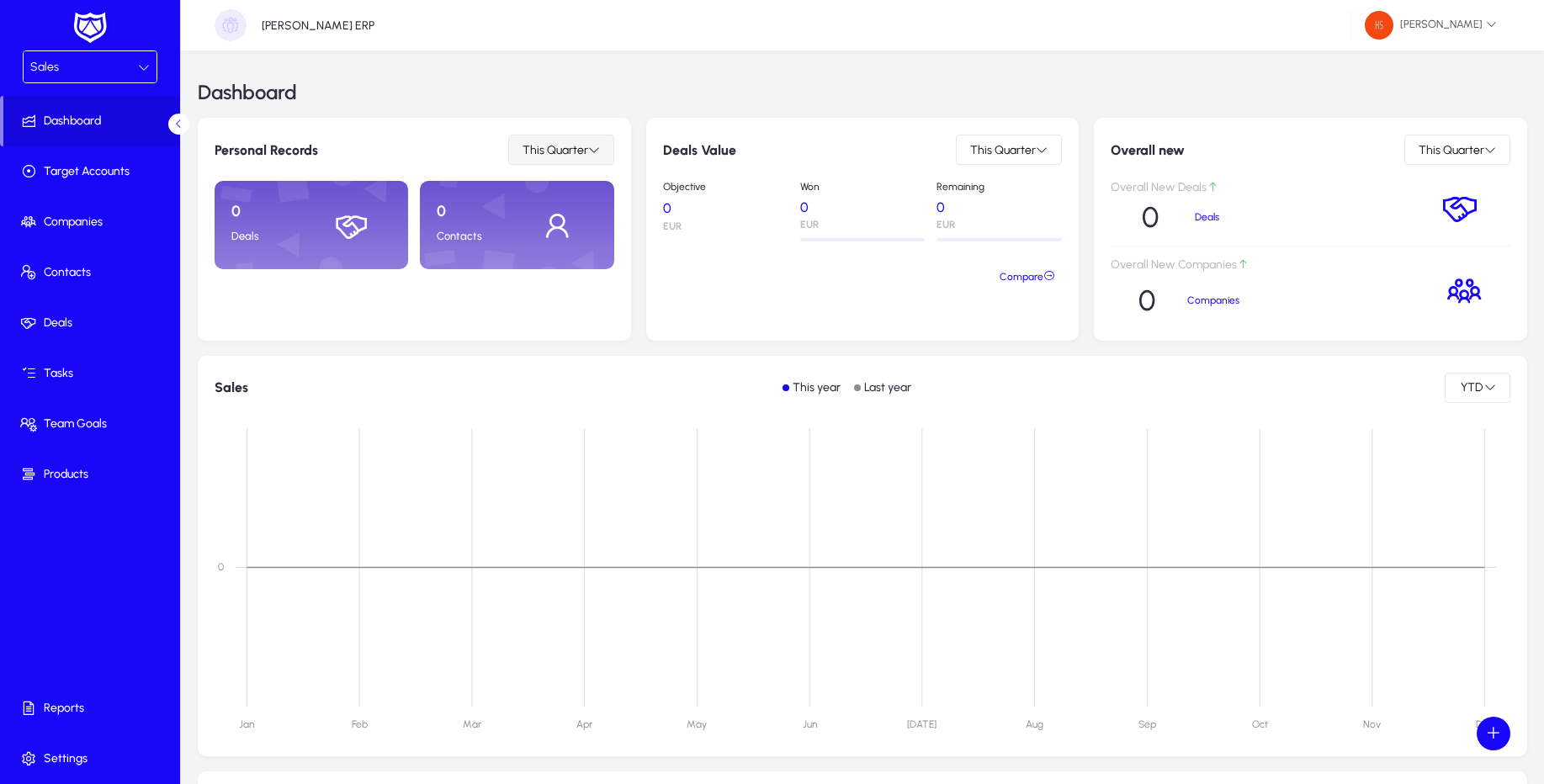
click at [589, 144] on icon at bounding box center [593, 149] width 11 height 11
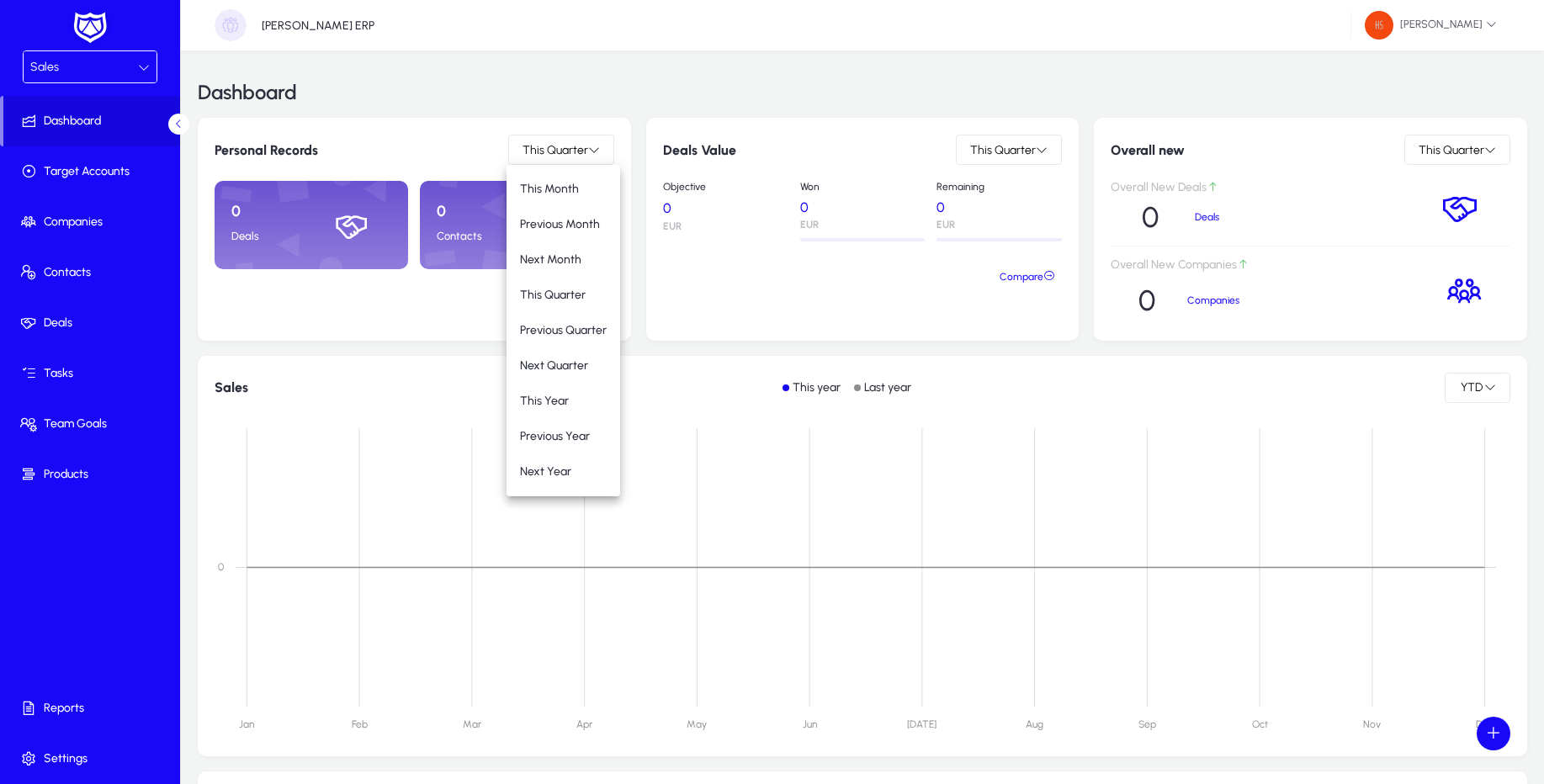
click at [578, 111] on div at bounding box center [772, 392] width 1544 height 784
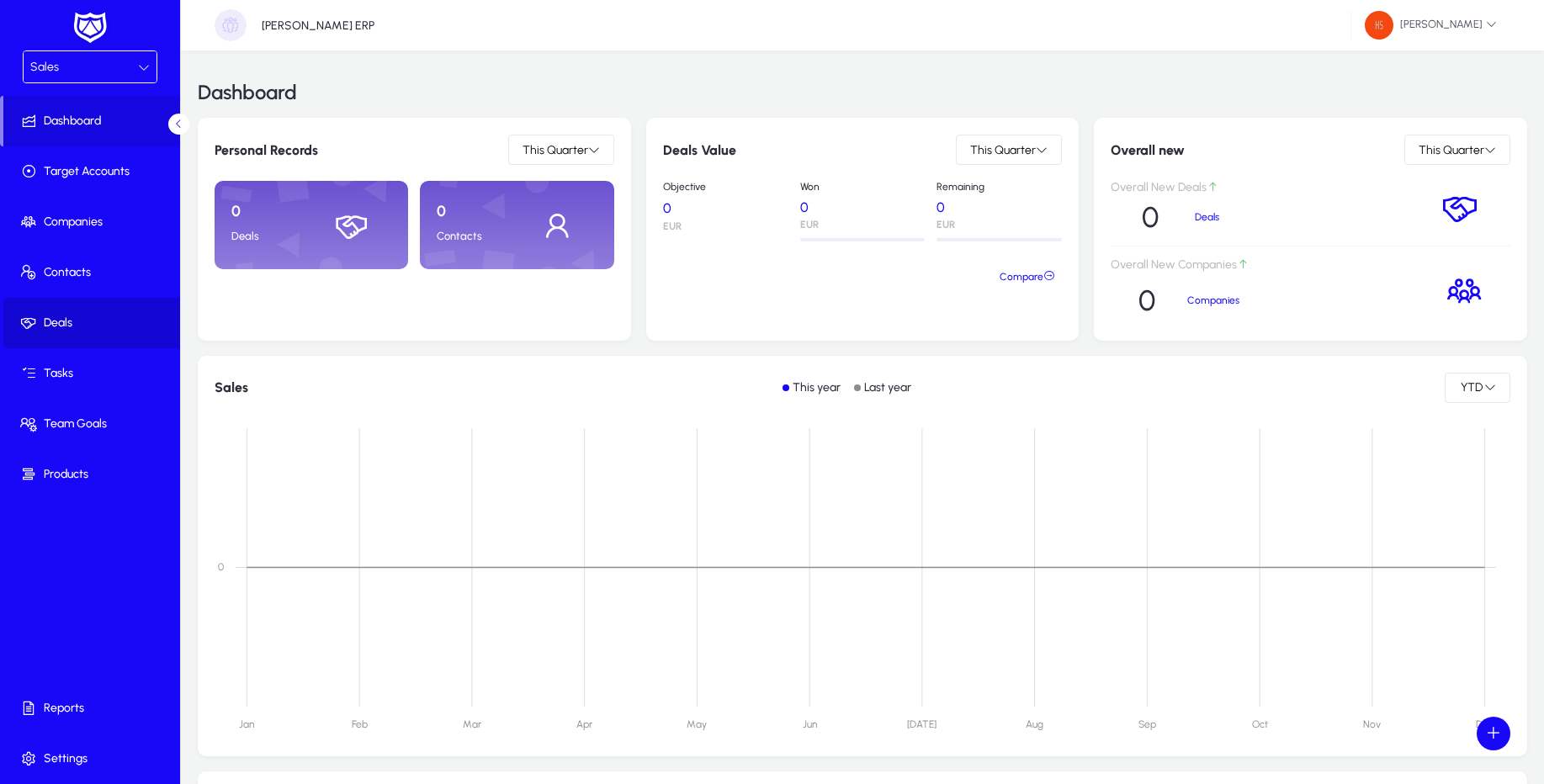
click at [92, 325] on span "Deals" at bounding box center [93, 322] width 180 height 17
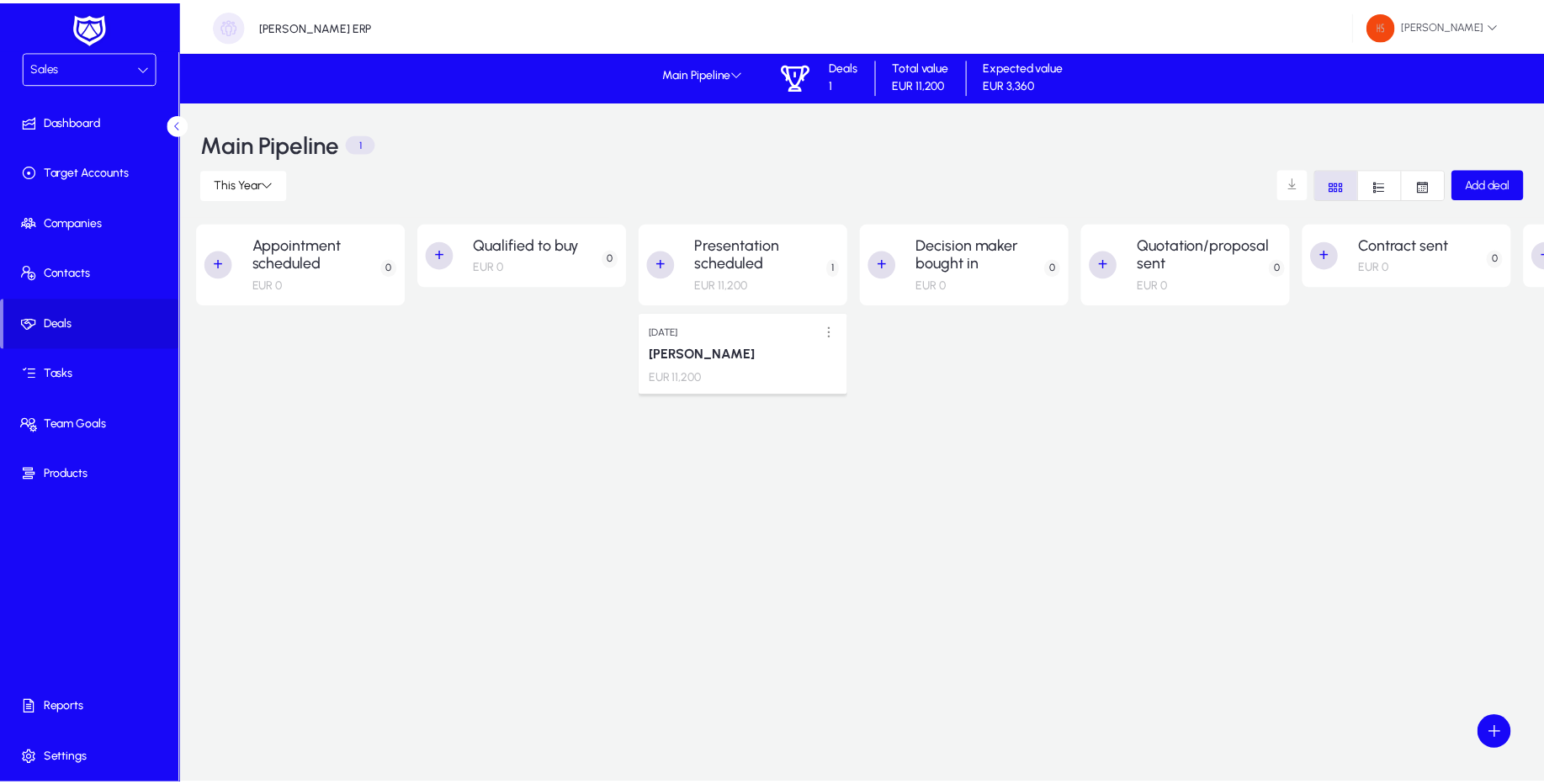
scroll to position [0, 442]
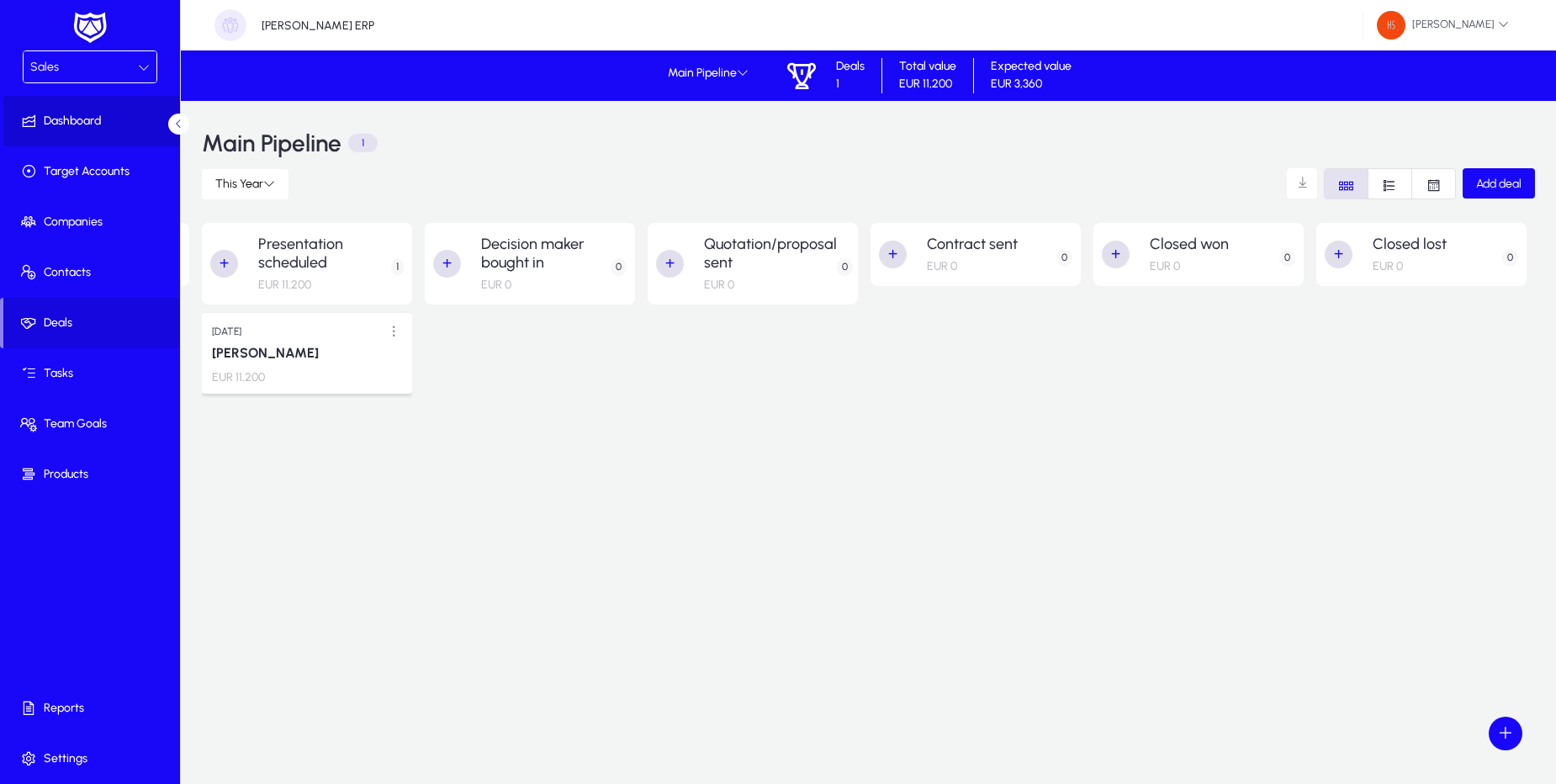
click at [114, 124] on span "Dashboard" at bounding box center [93, 121] width 180 height 17
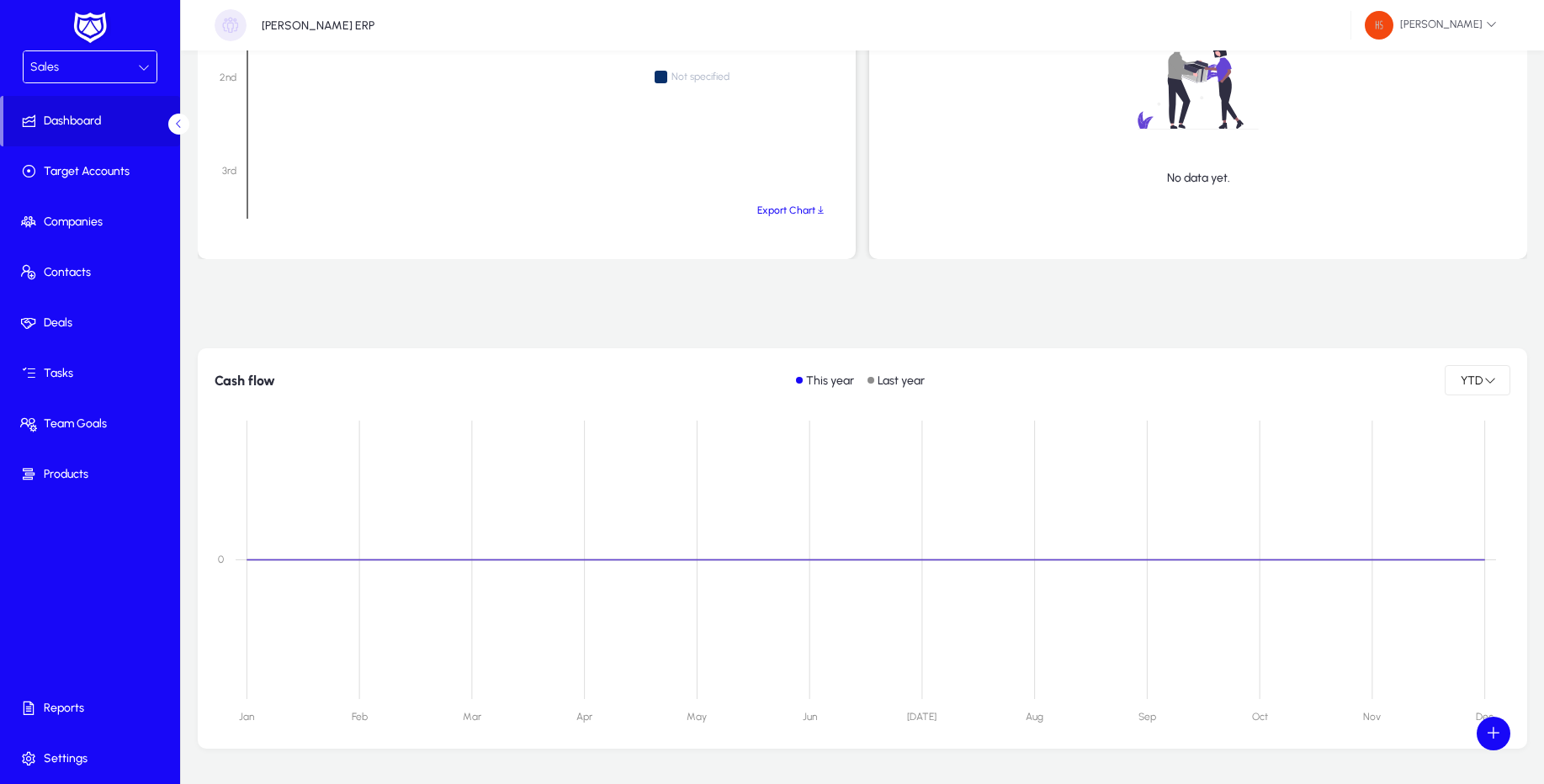
scroll to position [1563, 0]
